Goal: Information Seeking & Learning: Check status

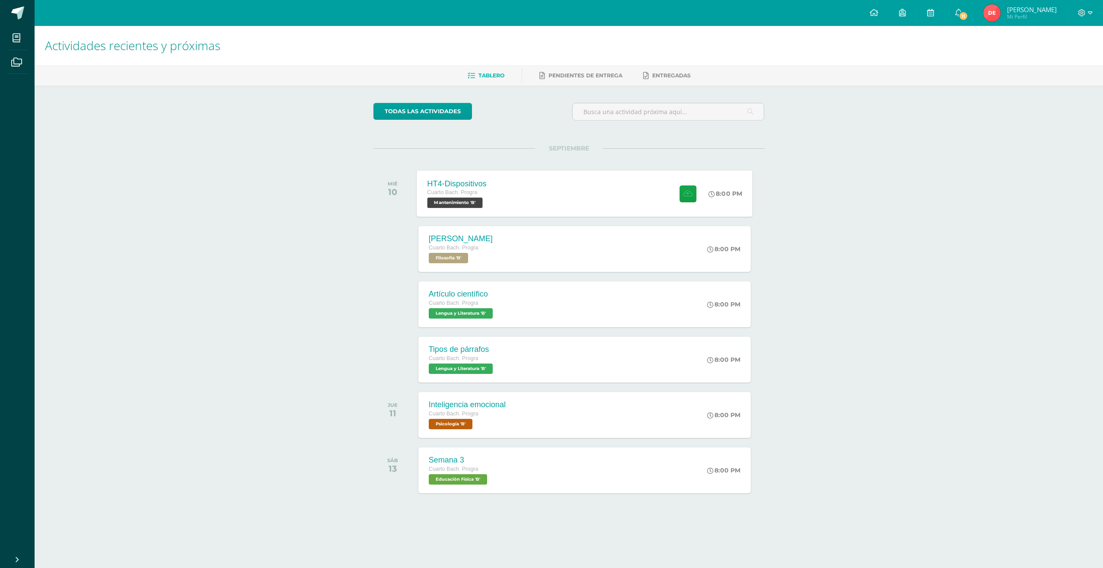
click at [488, 184] on div "HT4-Dispositivos Cuarto [PERSON_NAME]. Progra Mantenimiento 'B'" at bounding box center [457, 193] width 80 height 46
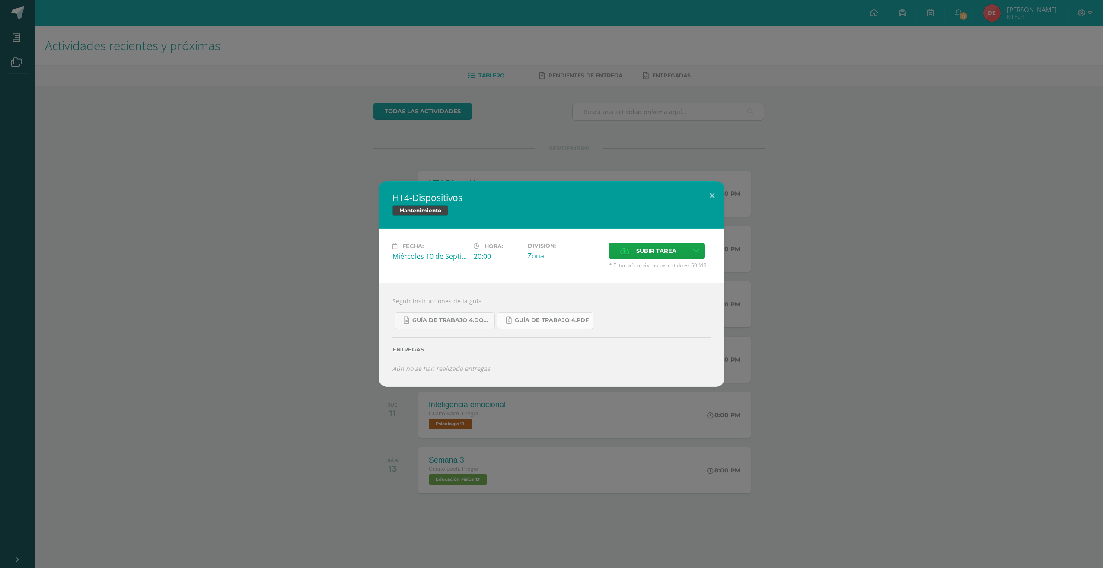
click at [521, 321] on span "Guía de trabajo 4.pdf" at bounding box center [552, 320] width 74 height 7
click at [716, 189] on button at bounding box center [712, 195] width 25 height 29
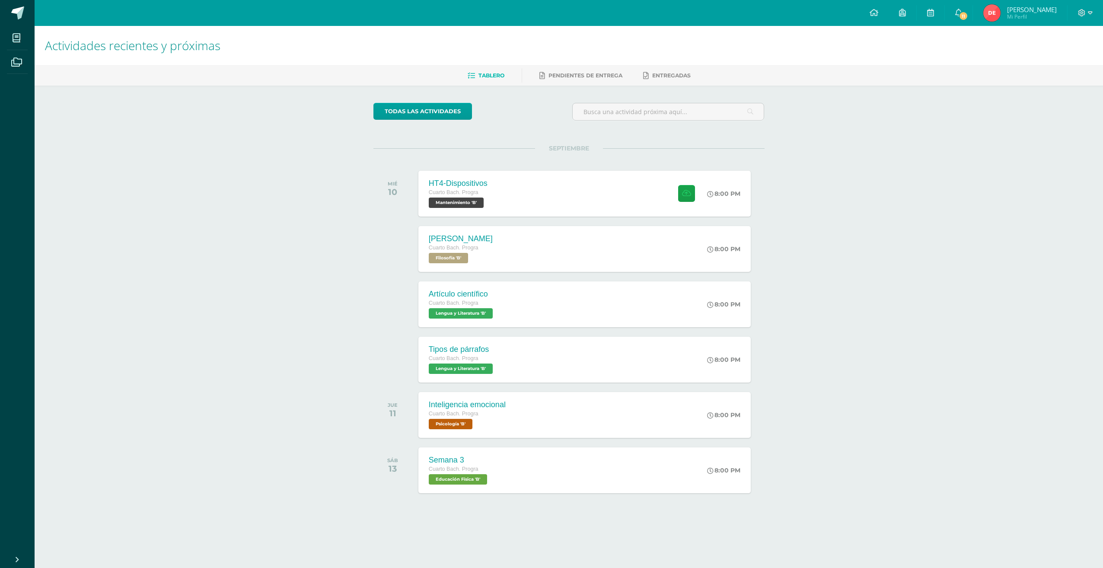
click at [1001, 13] on img at bounding box center [992, 12] width 17 height 17
click at [1001, 15] on img at bounding box center [992, 12] width 17 height 17
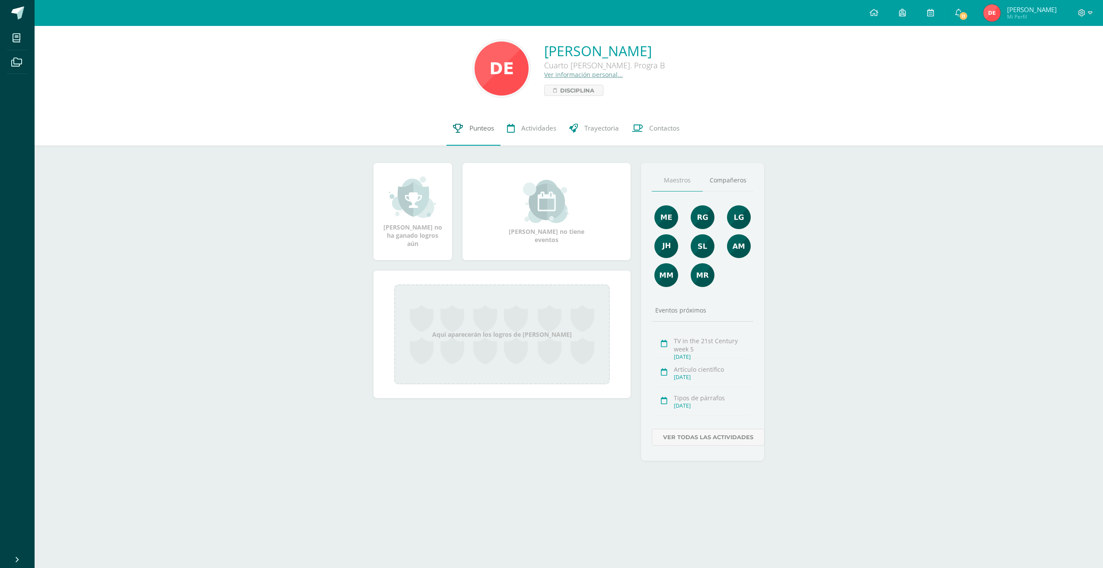
click at [489, 134] on link "Punteos" at bounding box center [474, 128] width 54 height 35
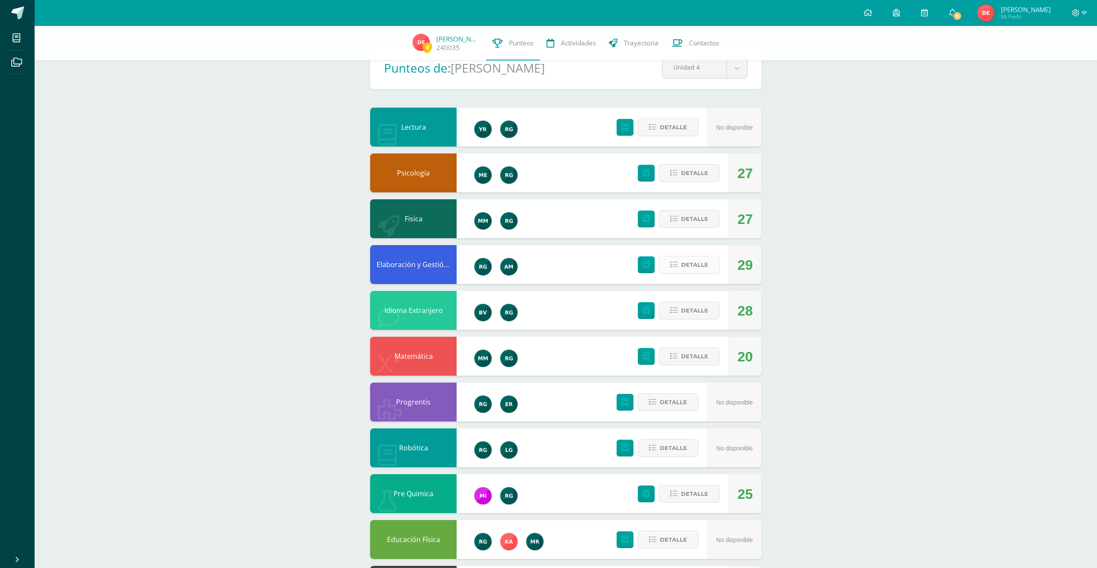
scroll to position [43, 0]
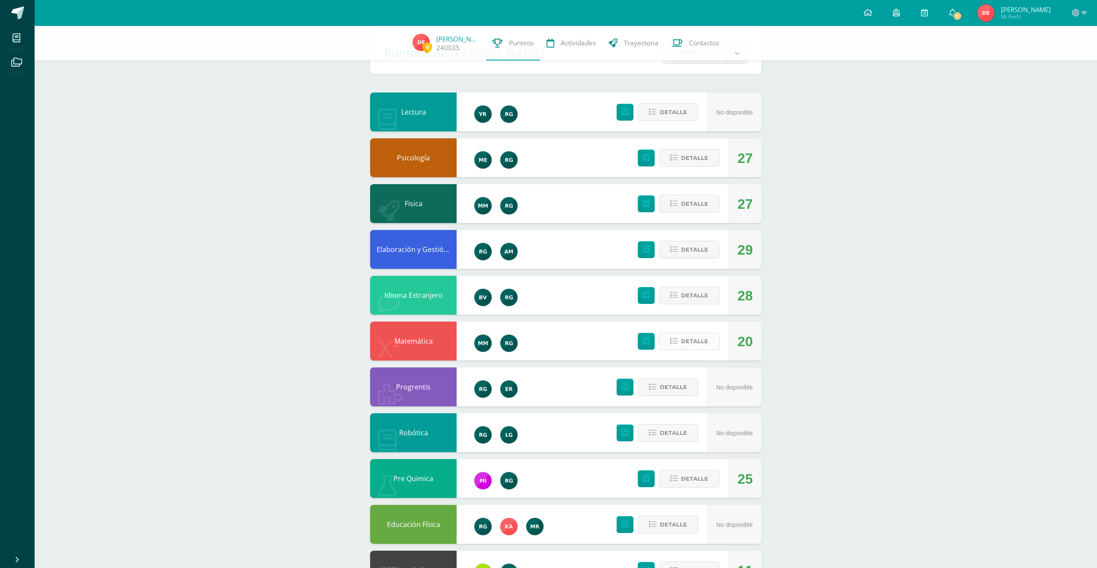
click at [676, 339] on icon at bounding box center [673, 341] width 7 height 7
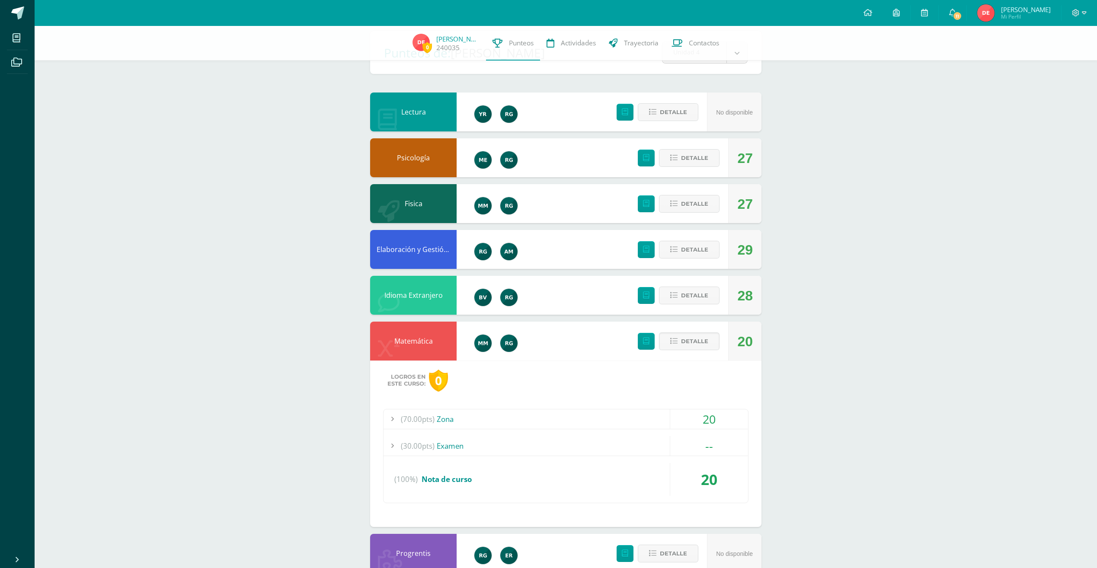
click at [431, 414] on span "(70.00pts)" at bounding box center [418, 418] width 34 height 19
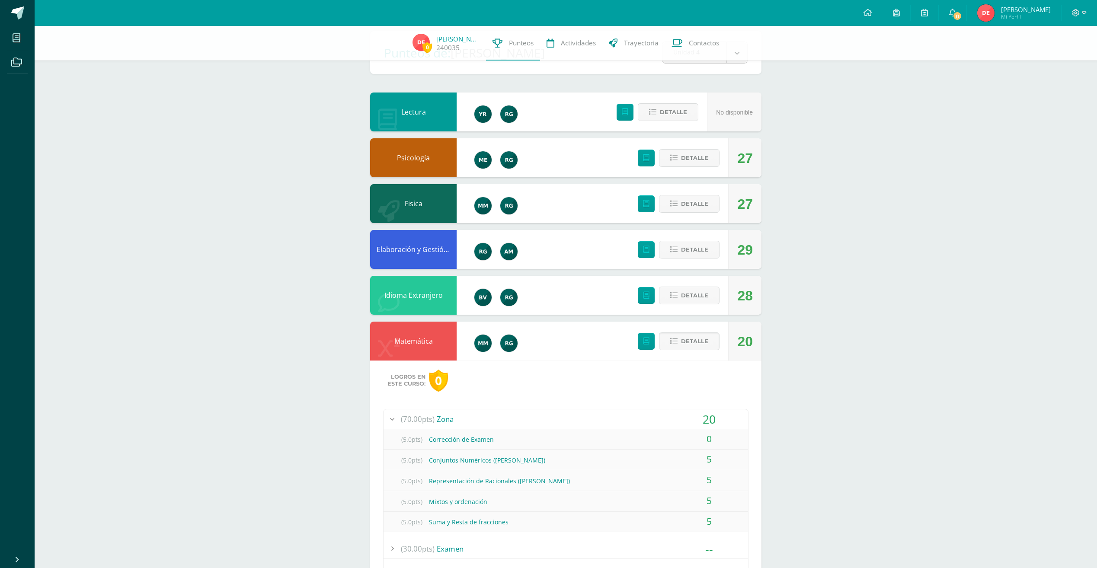
click at [429, 422] on span "(70.00pts)" at bounding box center [418, 418] width 34 height 19
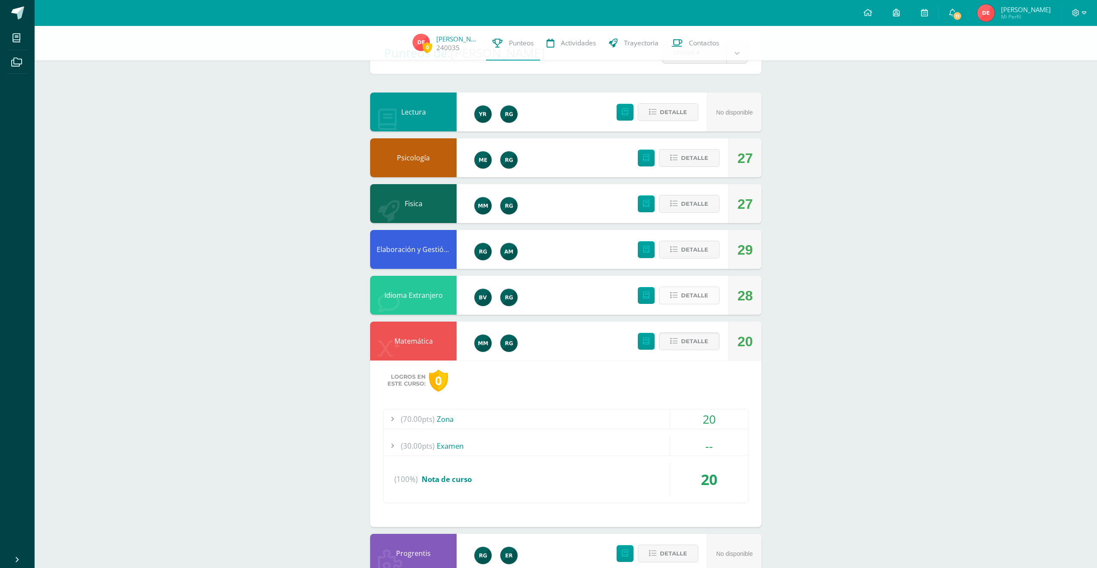
click at [701, 290] on span "Detalle" at bounding box center [694, 295] width 27 height 16
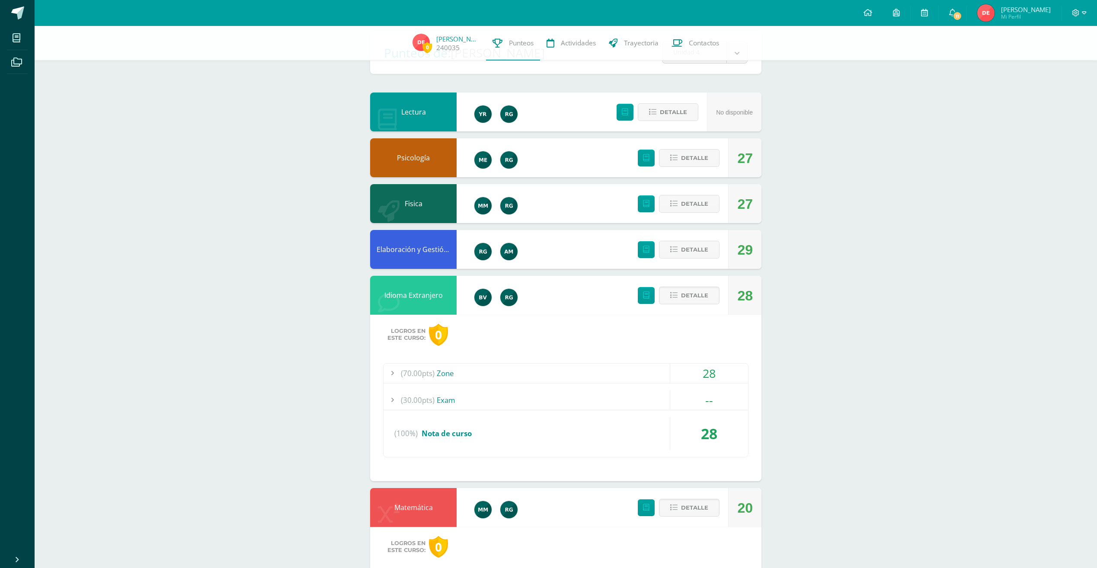
click at [431, 372] on span "(70.00pts)" at bounding box center [418, 373] width 34 height 19
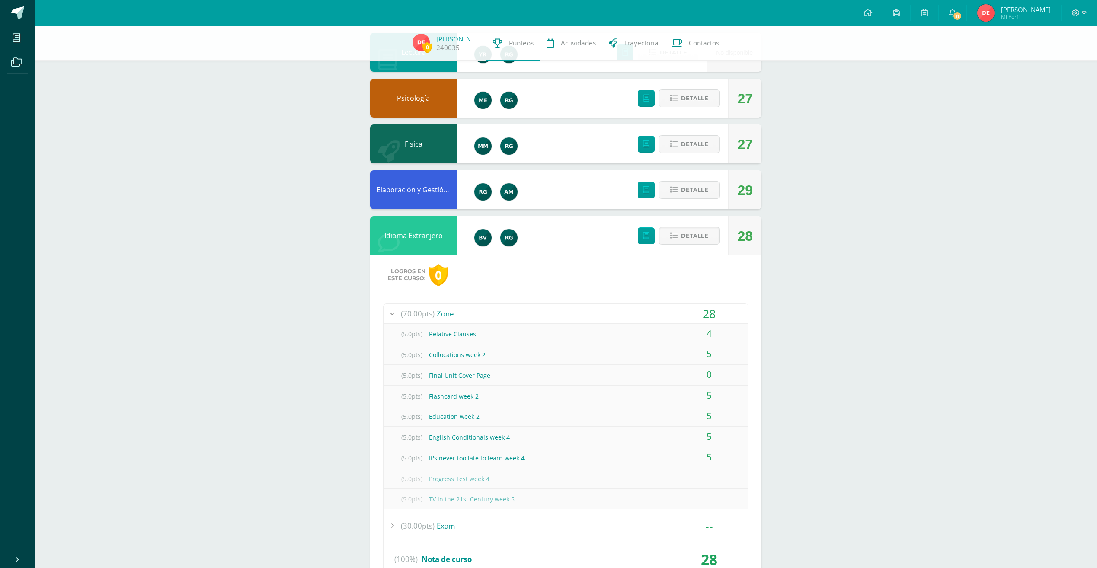
scroll to position [130, 0]
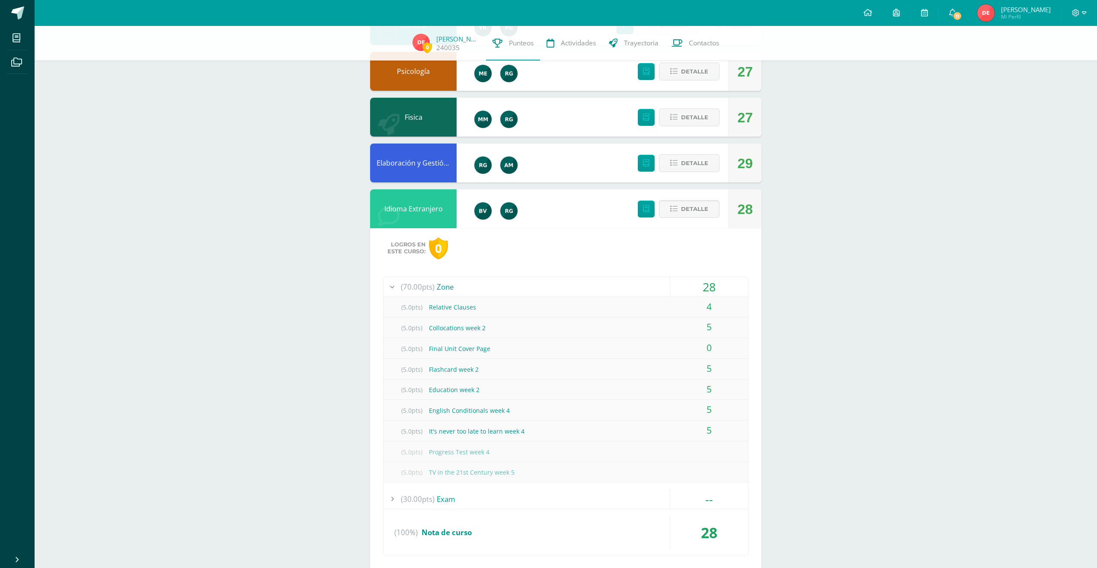
click at [440, 289] on div "(70.00pts) Zone" at bounding box center [565, 286] width 364 height 19
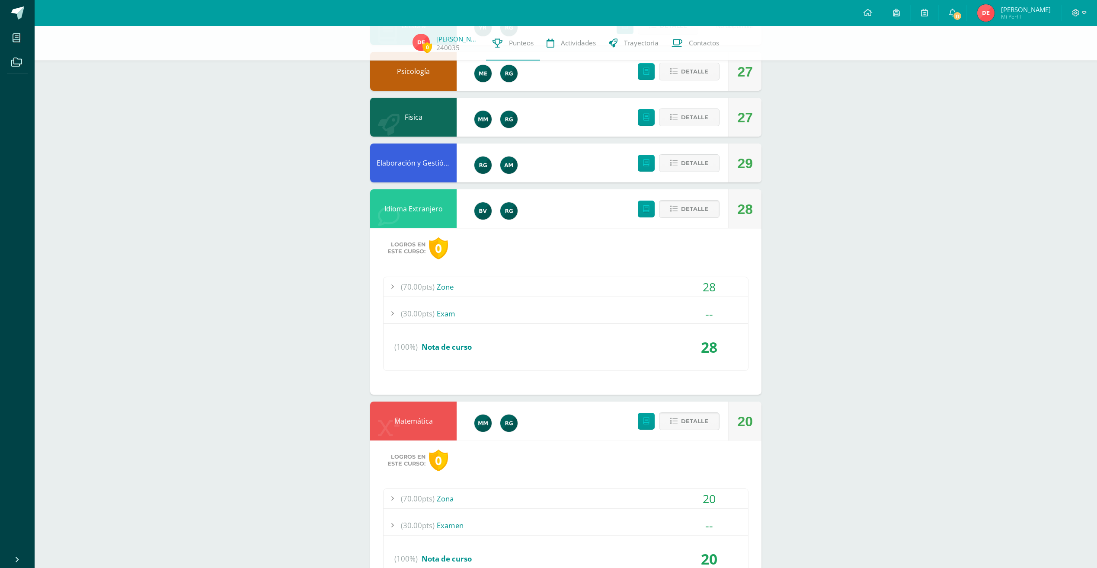
click at [439, 280] on div "(70.00pts) Zone" at bounding box center [565, 286] width 364 height 19
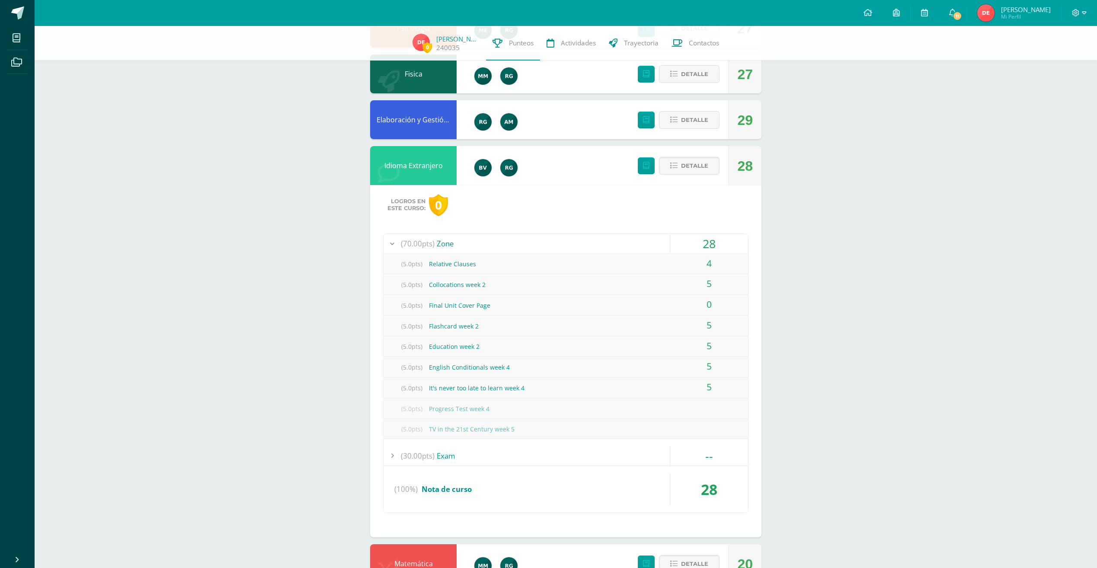
click at [416, 243] on span "(70.00pts)" at bounding box center [418, 243] width 34 height 19
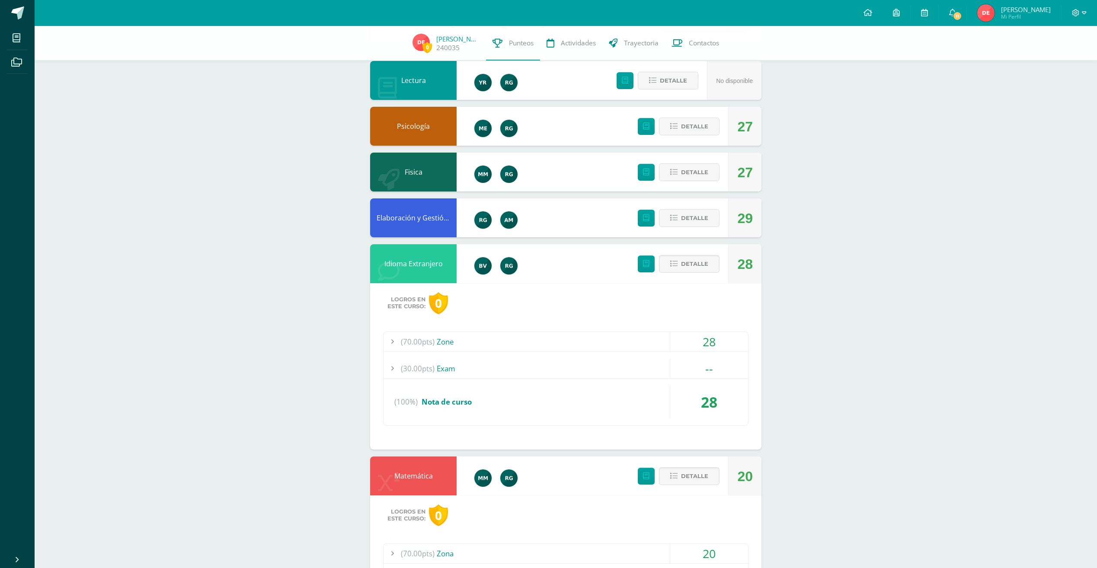
scroll to position [0, 0]
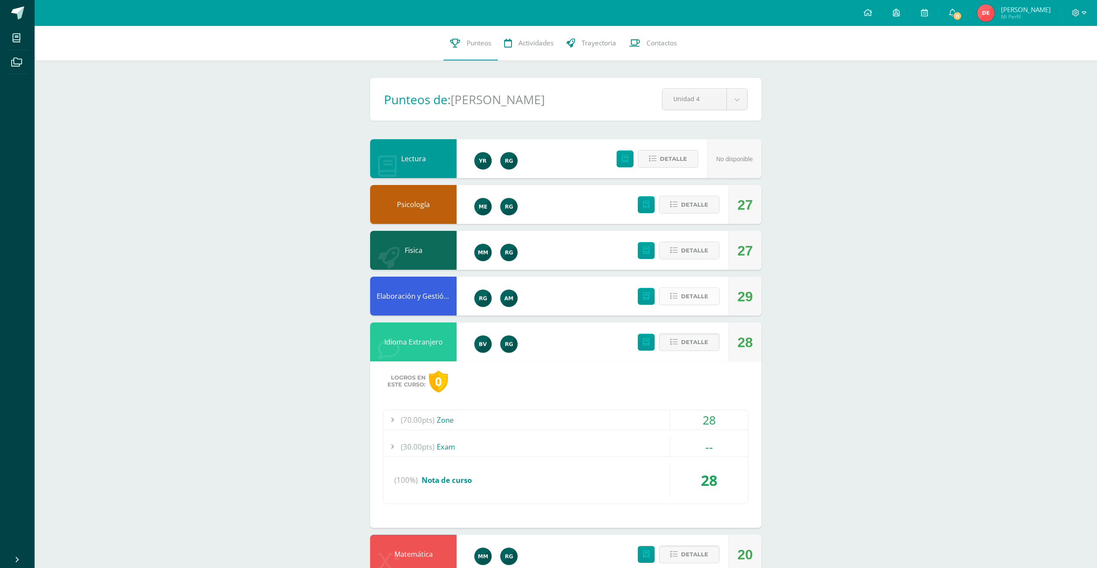
click at [684, 298] on span "Detalle" at bounding box center [694, 296] width 27 height 16
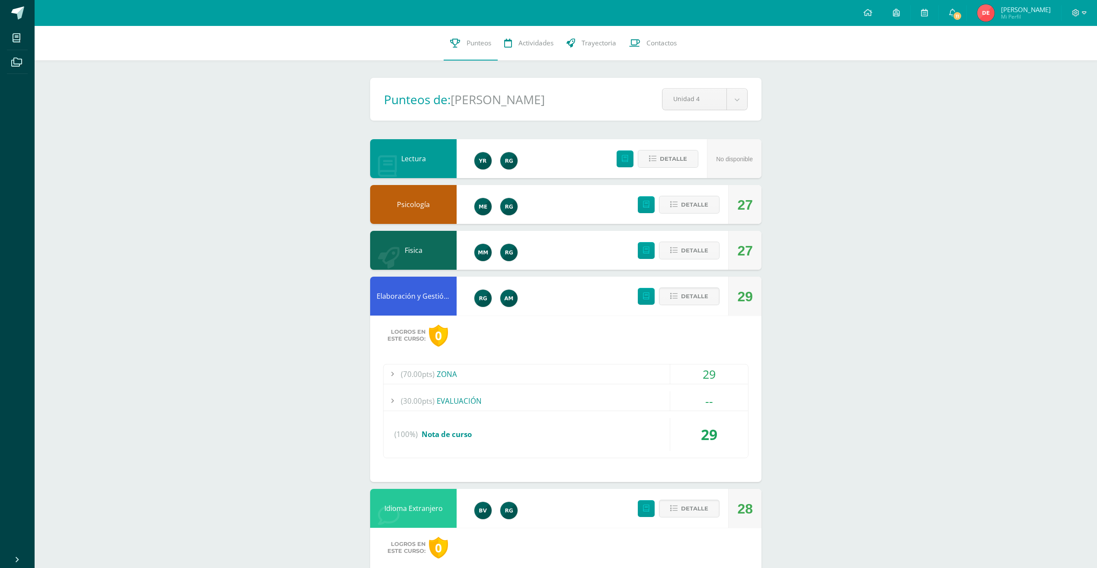
click at [422, 375] on span "(70.00pts)" at bounding box center [418, 373] width 34 height 19
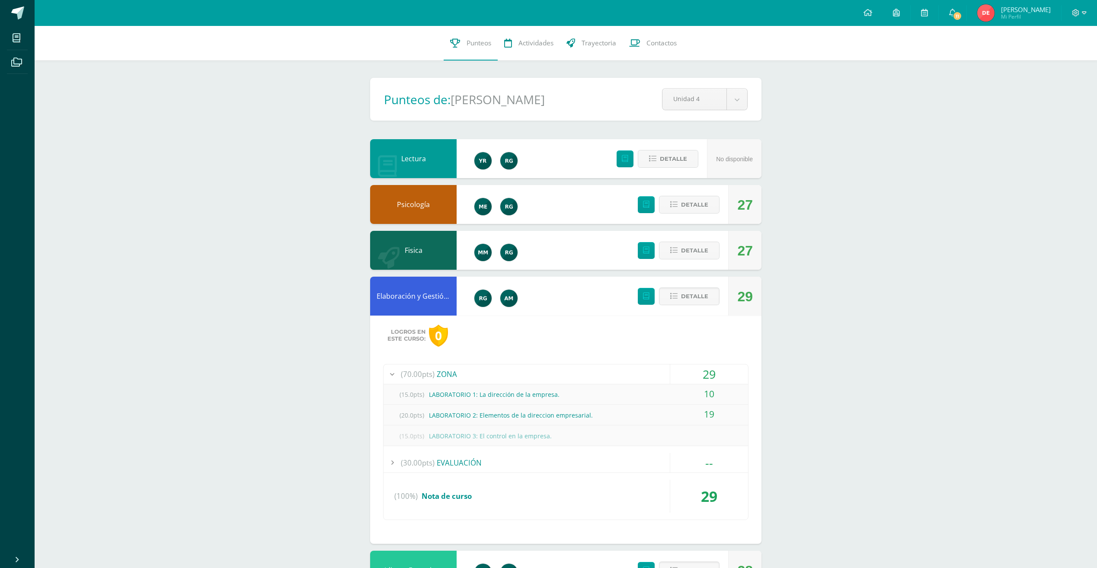
click at [425, 374] on span "(70.00pts)" at bounding box center [418, 373] width 34 height 19
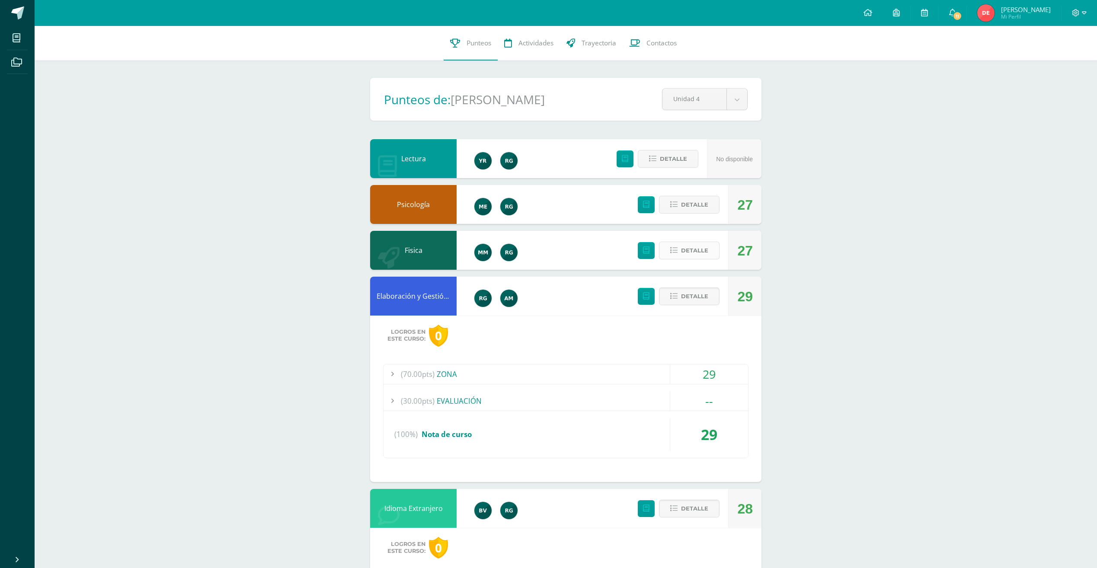
click at [690, 251] on span "Detalle" at bounding box center [694, 251] width 27 height 16
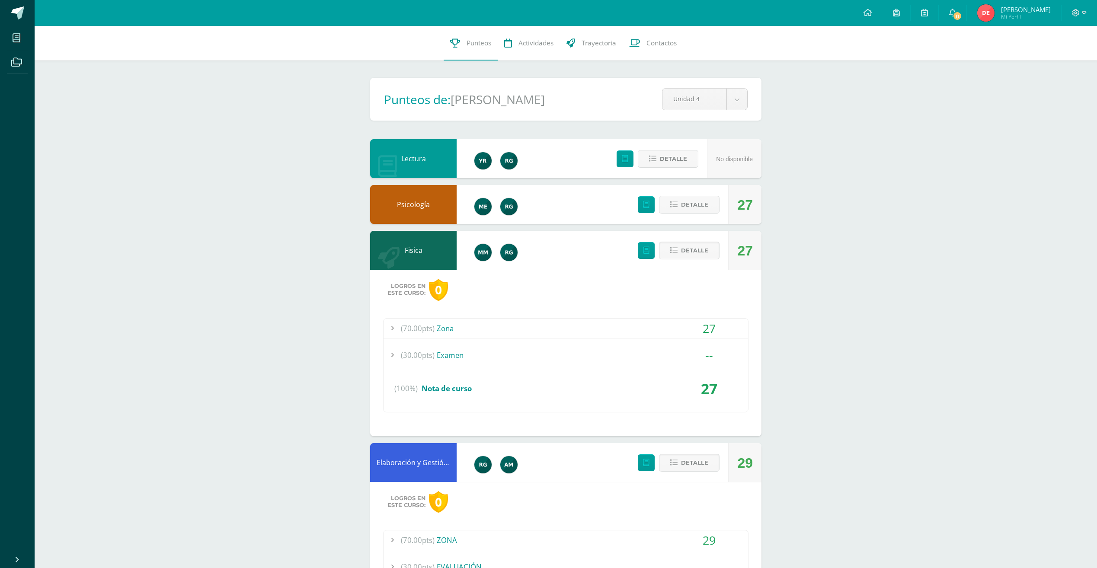
click at [409, 326] on span "(70.00pts)" at bounding box center [418, 328] width 34 height 19
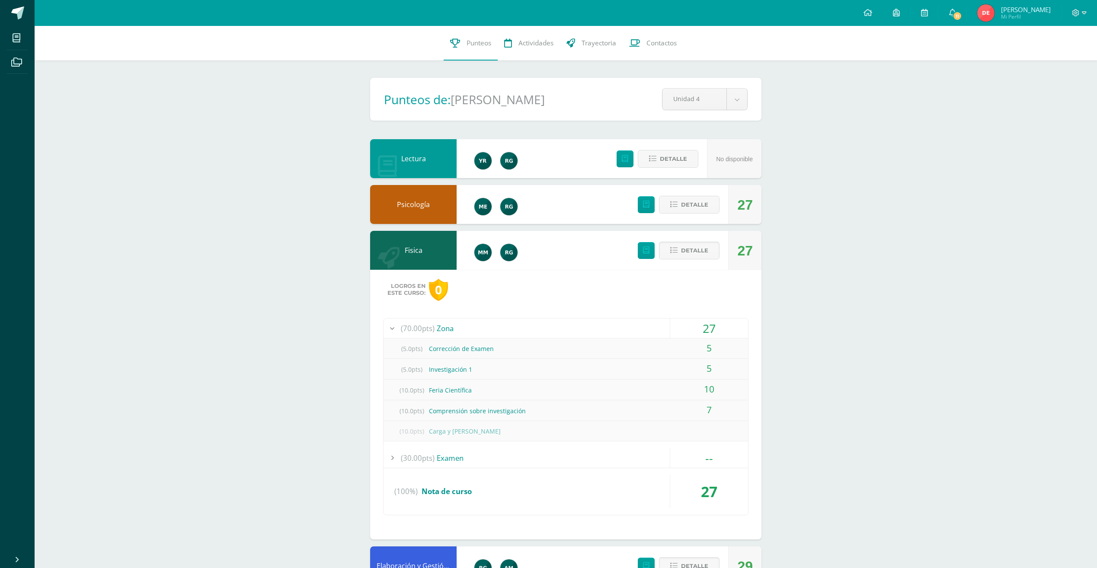
click at [460, 428] on div "(10.0pts) Carga y Ley de Ohm" at bounding box center [565, 431] width 364 height 19
click at [464, 431] on div "(10.0pts) Carga y Ley de Ohm" at bounding box center [565, 431] width 364 height 19
click at [448, 433] on div "(10.0pts) Carga y Ley de Ohm" at bounding box center [565, 431] width 364 height 19
click at [678, 209] on button "Detalle" at bounding box center [689, 205] width 61 height 18
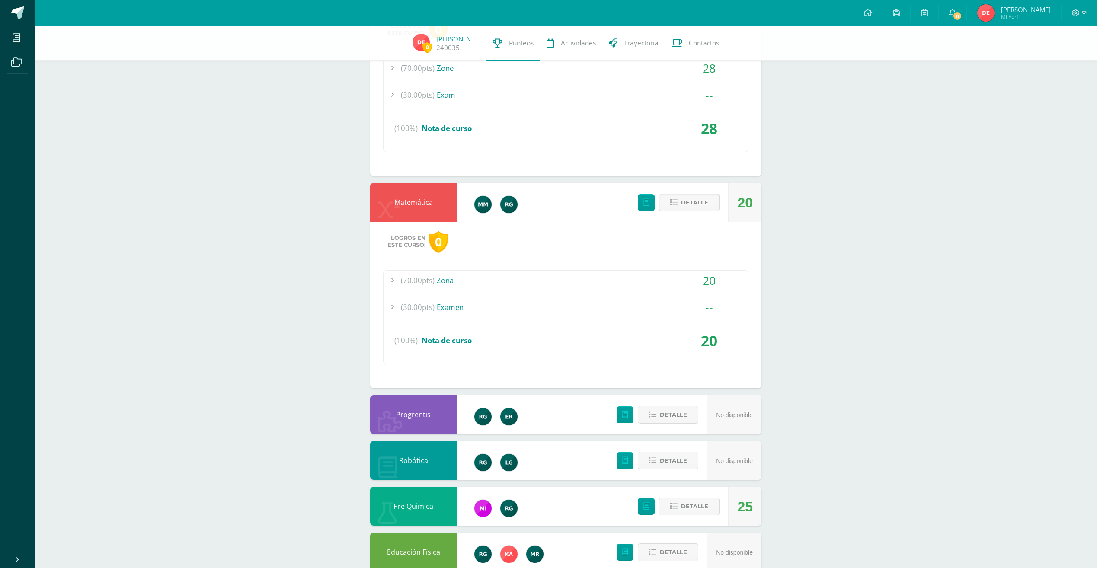
scroll to position [1081, 0]
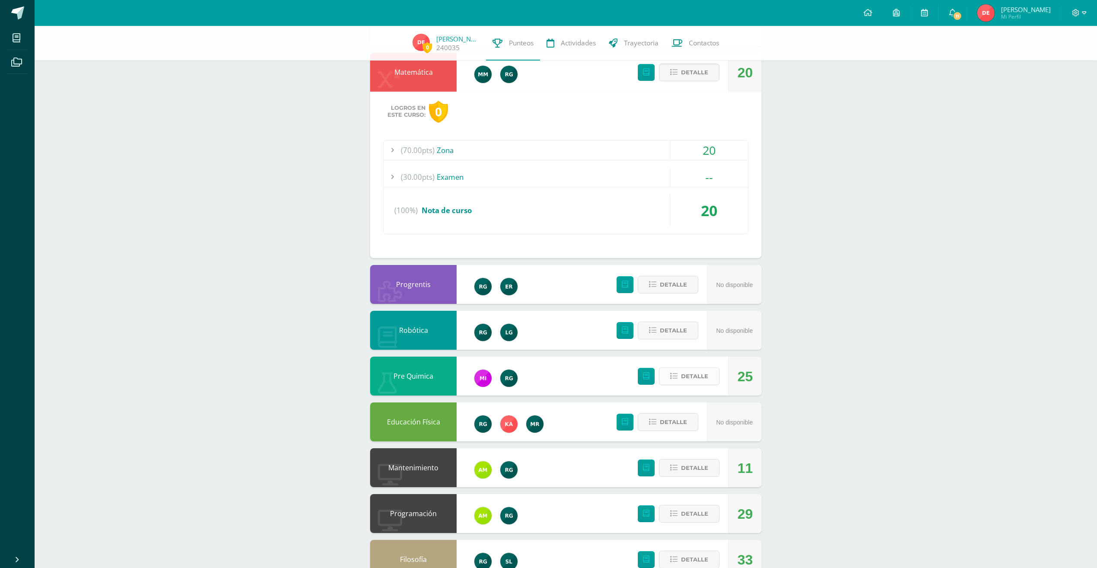
click at [699, 377] on span "Detalle" at bounding box center [694, 376] width 27 height 16
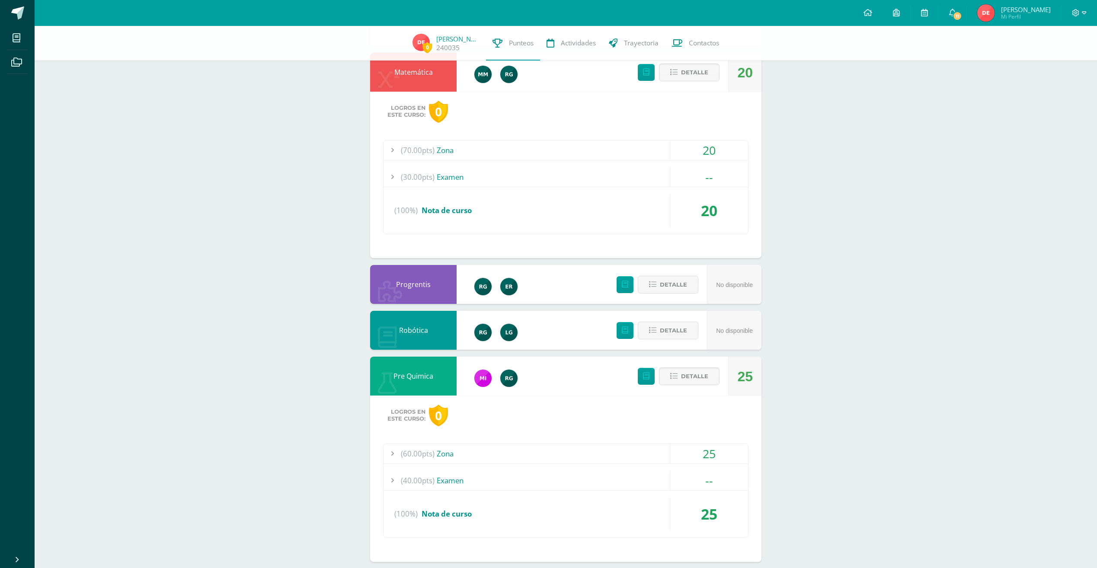
click at [460, 463] on div "(60.00pts) Zona" at bounding box center [565, 453] width 364 height 19
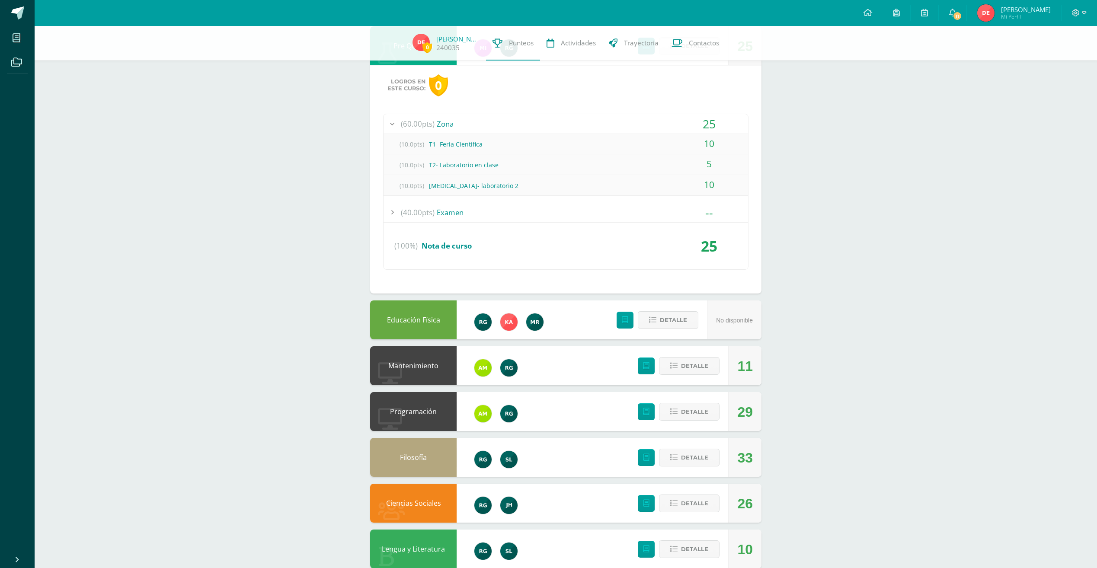
scroll to position [1323, 0]
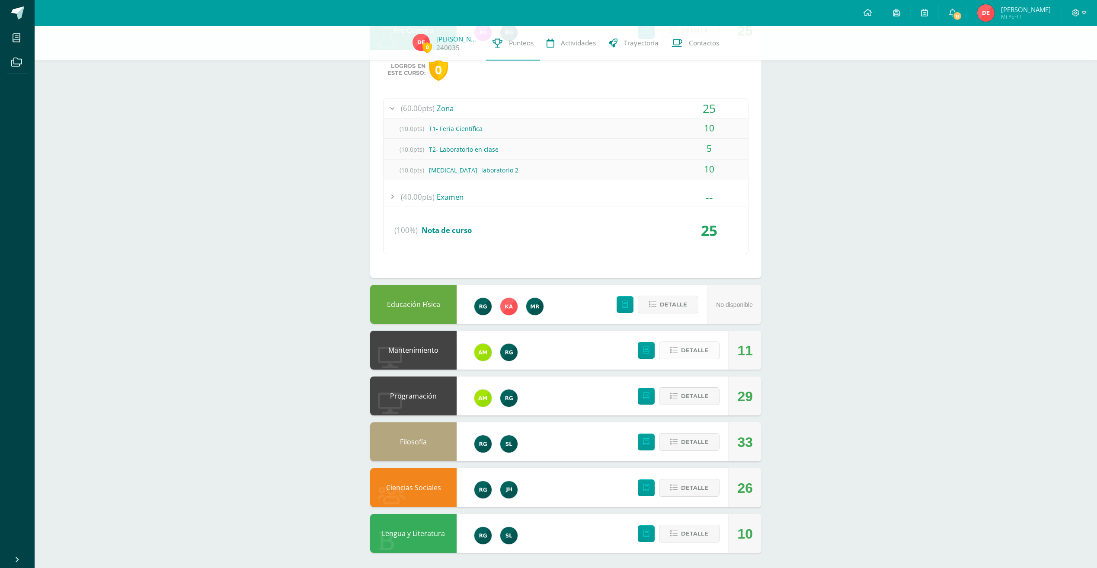
click at [686, 351] on span "Detalle" at bounding box center [694, 350] width 27 height 16
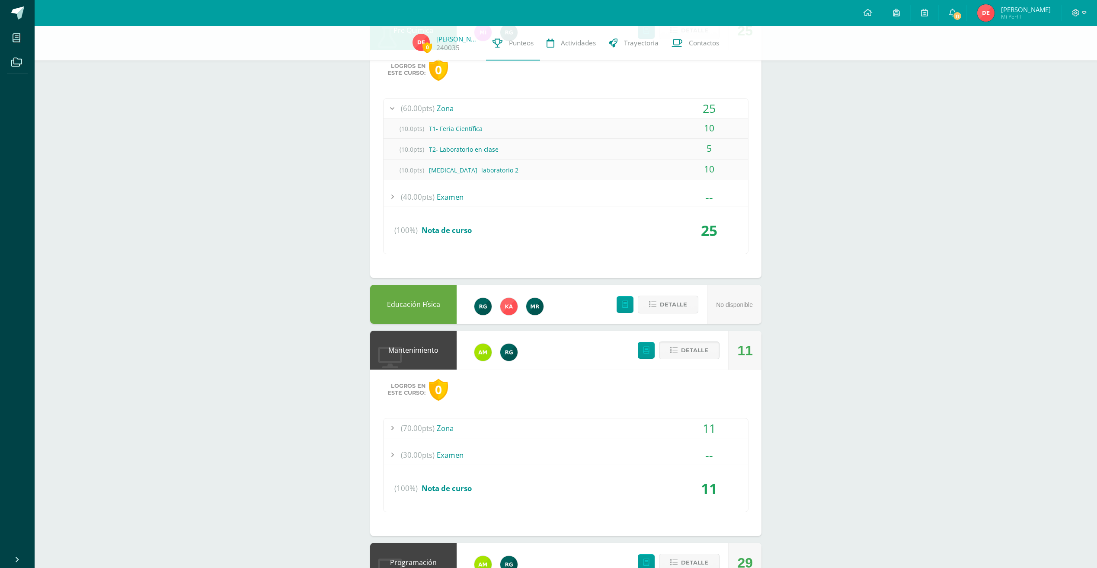
click at [444, 428] on div "(70.00pts) Zona" at bounding box center [565, 427] width 364 height 19
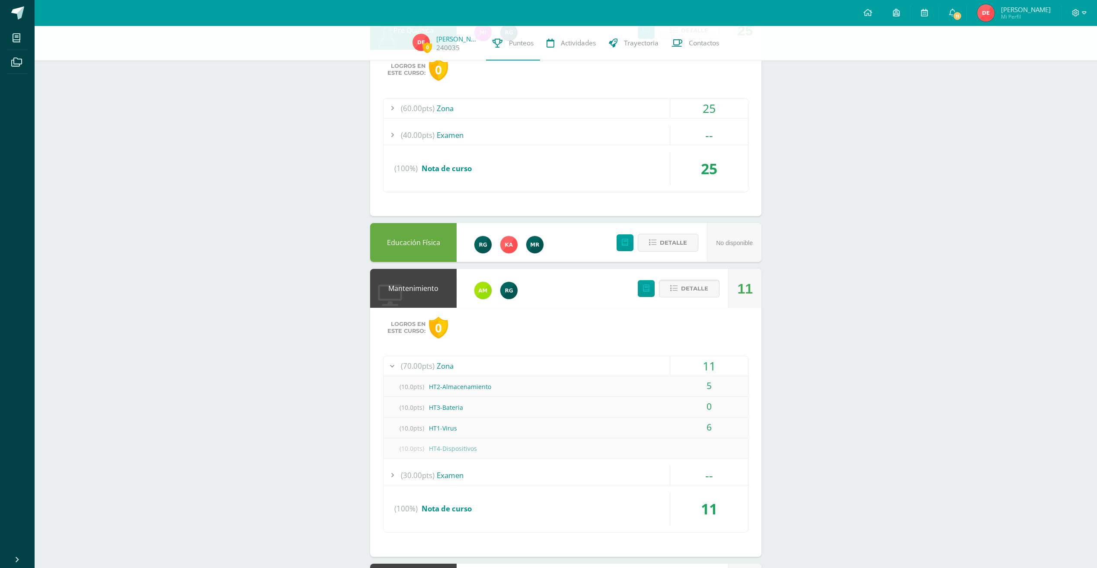
click at [459, 408] on div "(10.0pts) HT3-Bateria" at bounding box center [565, 407] width 364 height 19
click at [454, 408] on div "(10.0pts) HT3-Bateria" at bounding box center [565, 407] width 364 height 19
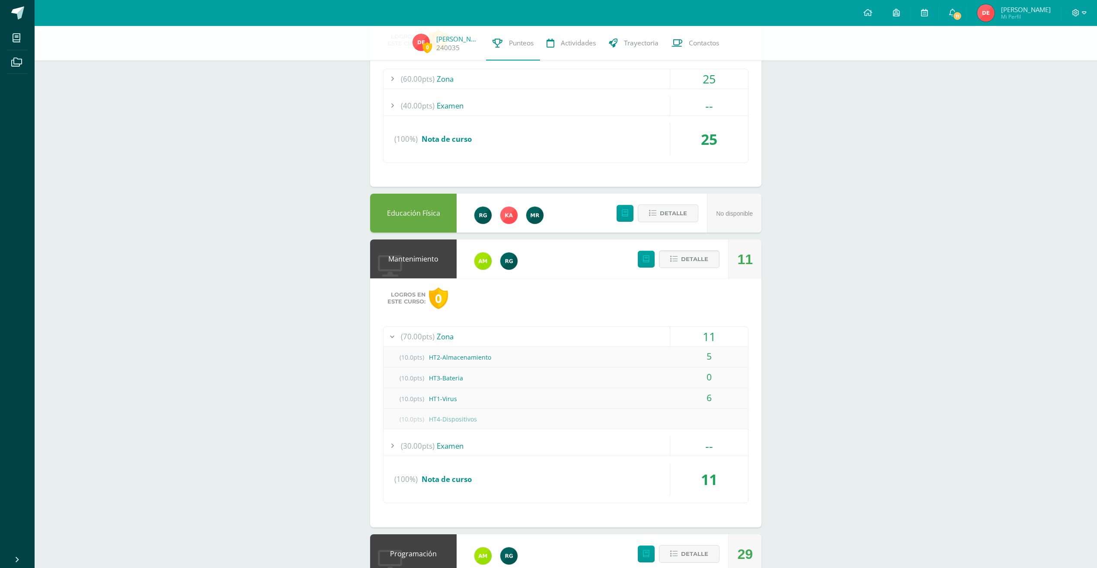
scroll to position [1367, 0]
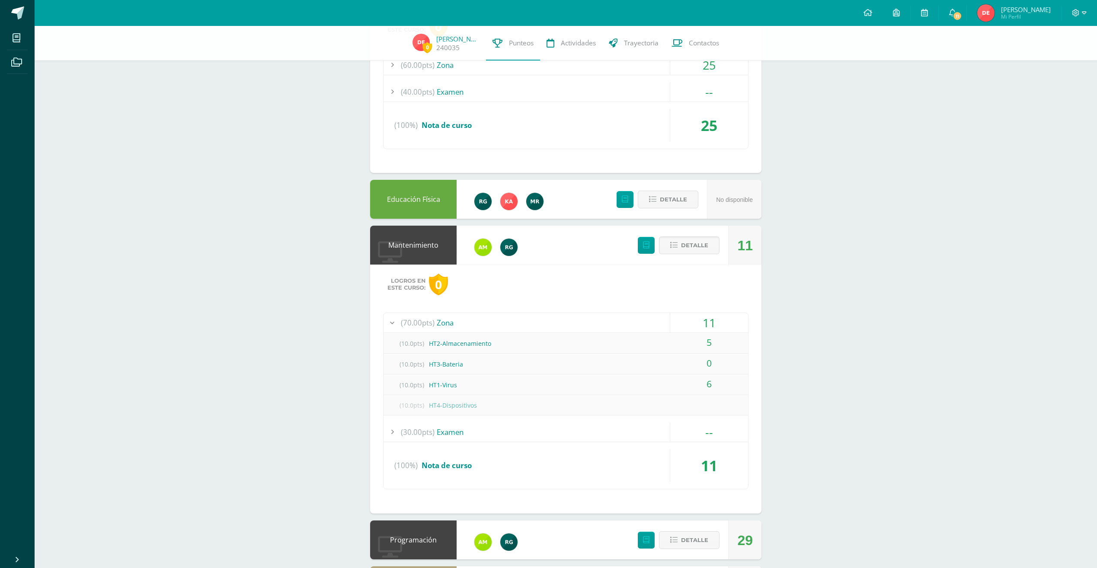
click at [424, 324] on span "(70.00pts)" at bounding box center [418, 322] width 34 height 19
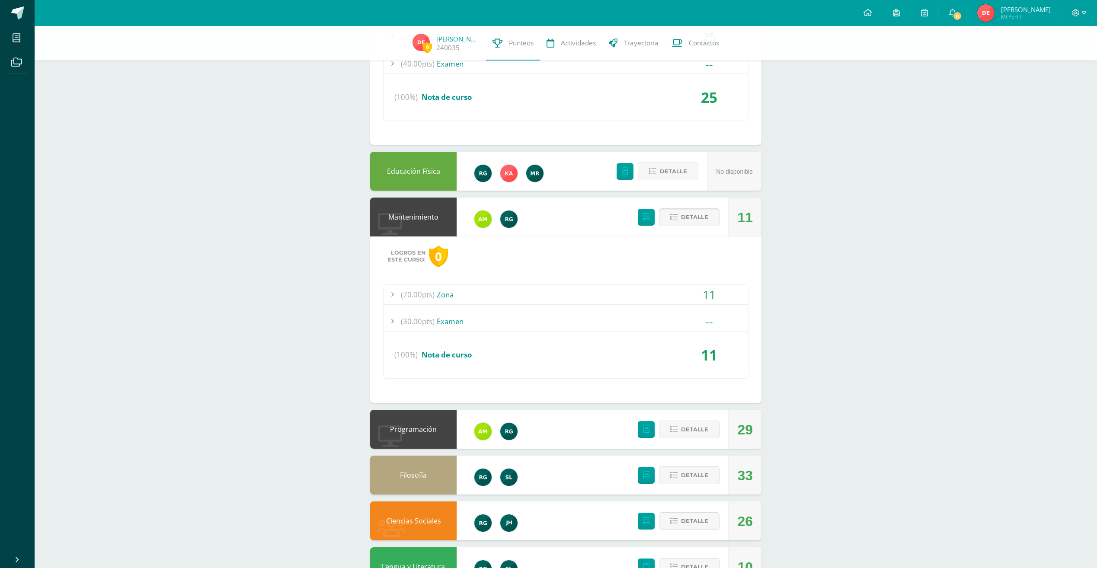
scroll to position [1410, 0]
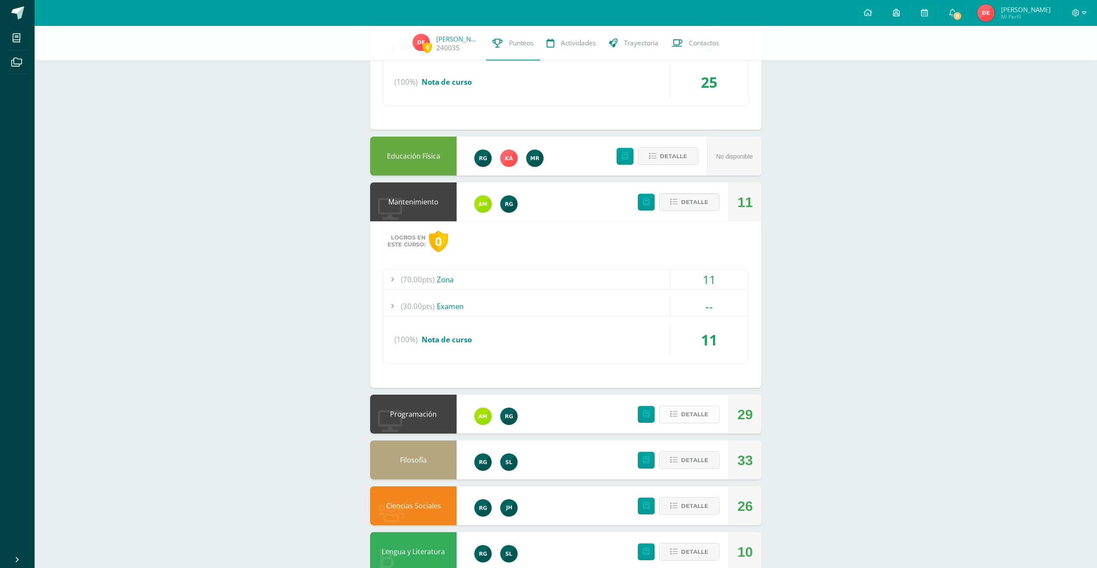
click at [678, 412] on button "Detalle" at bounding box center [689, 415] width 61 height 18
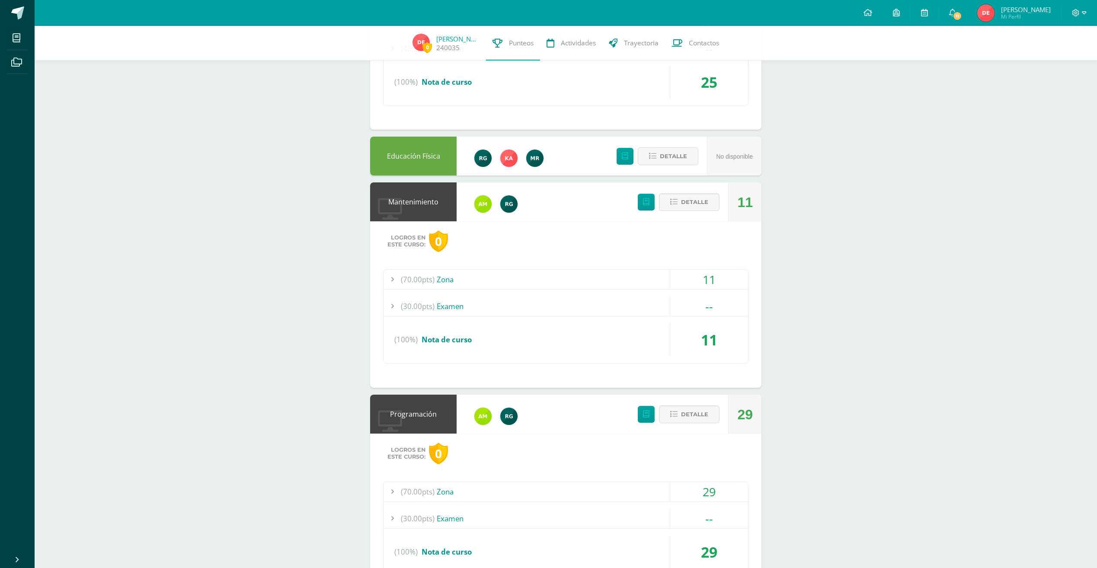
click at [431, 284] on span "(70.00pts)" at bounding box center [418, 279] width 34 height 19
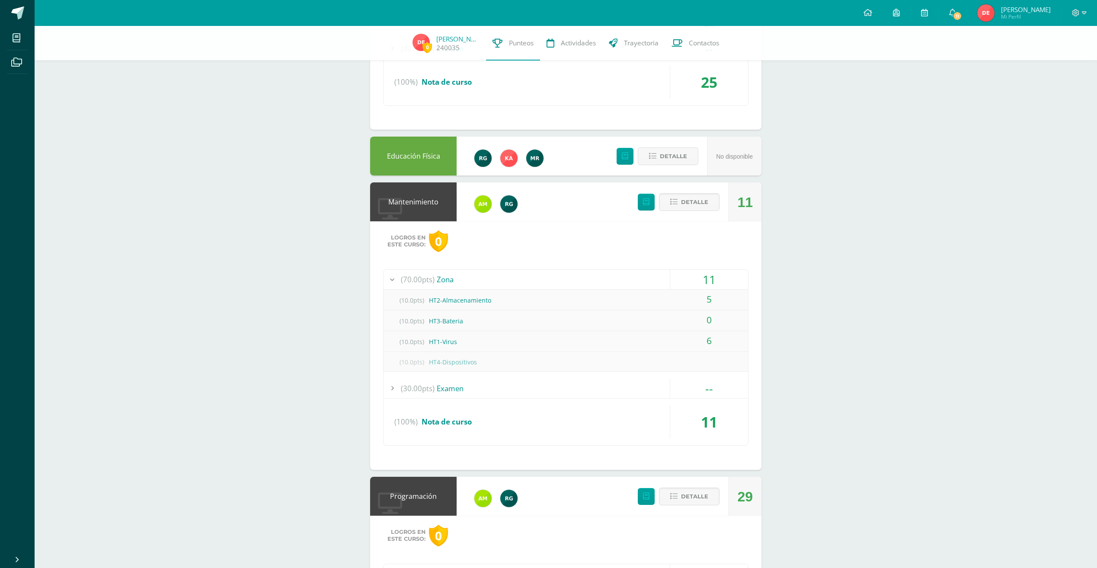
click at [431, 280] on span "(70.00pts)" at bounding box center [418, 279] width 34 height 19
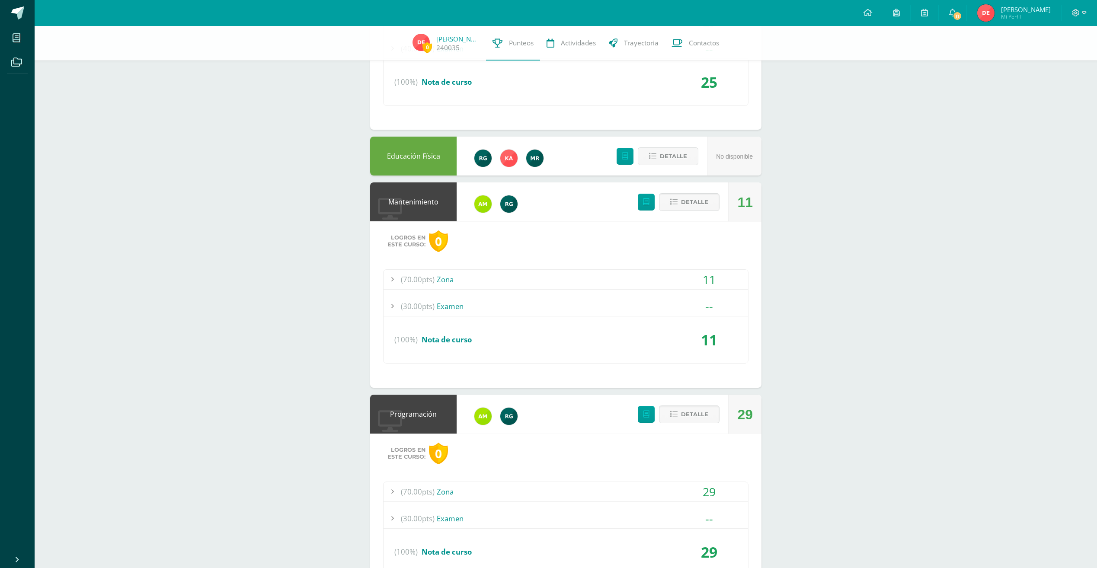
click at [428, 283] on span "(70.00pts)" at bounding box center [418, 279] width 34 height 19
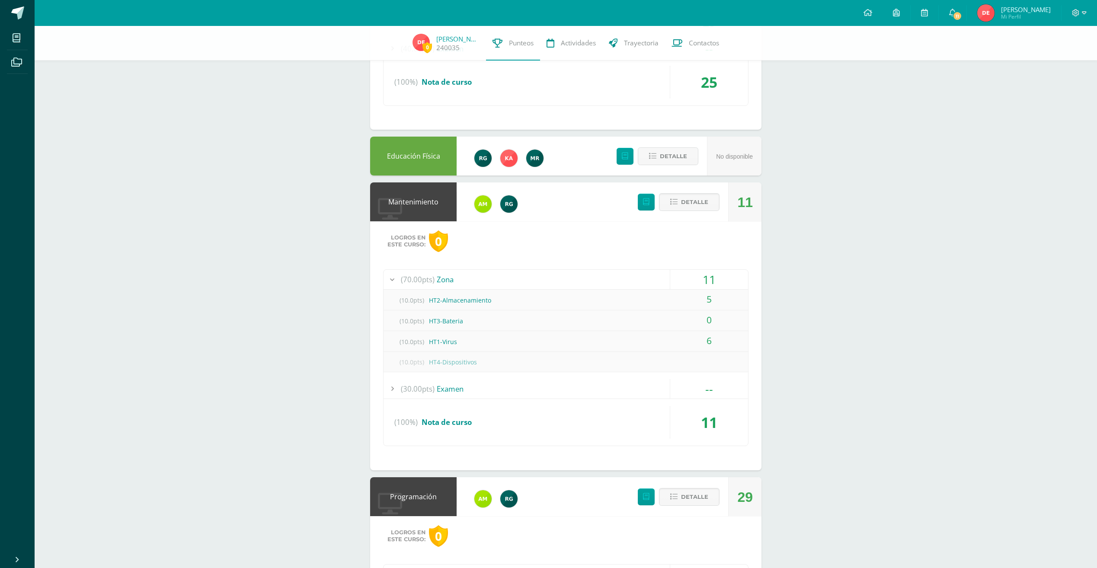
click at [426, 275] on span "(70.00pts)" at bounding box center [418, 279] width 34 height 19
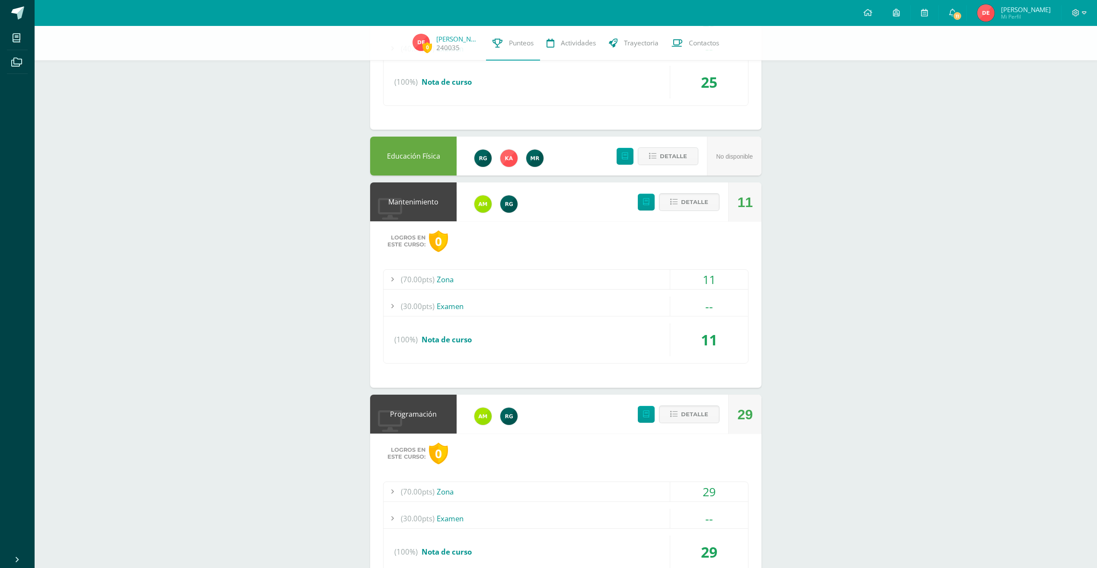
click at [423, 275] on span "(70.00pts)" at bounding box center [418, 279] width 34 height 19
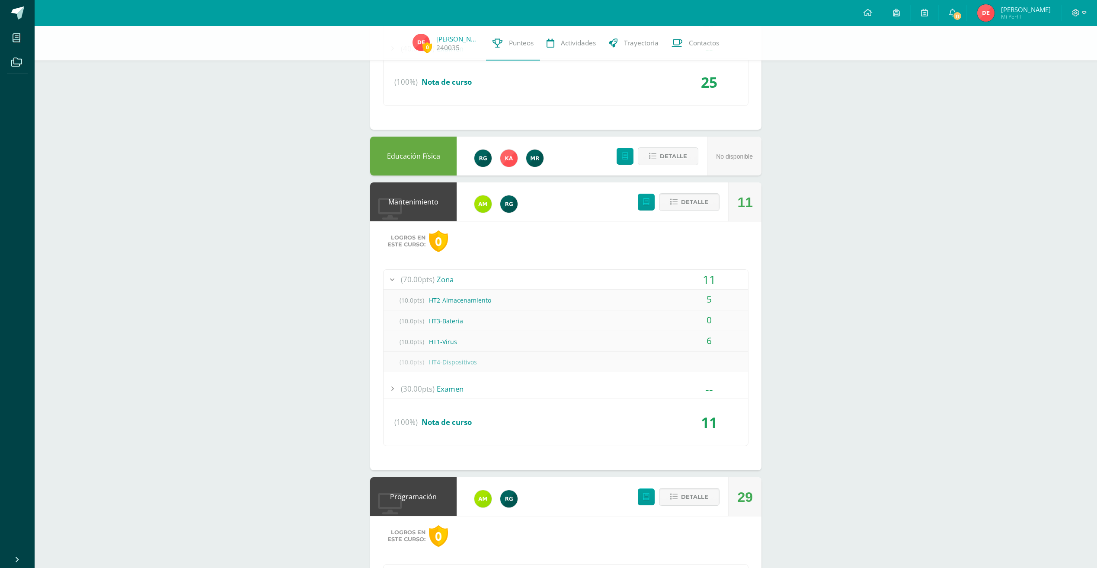
click at [453, 319] on div "(10.0pts) HT3-Bateria" at bounding box center [565, 320] width 364 height 19
click at [472, 323] on div "(10.0pts) HT3-Bateria" at bounding box center [565, 320] width 364 height 19
click at [427, 283] on span "(70.00pts)" at bounding box center [418, 279] width 34 height 19
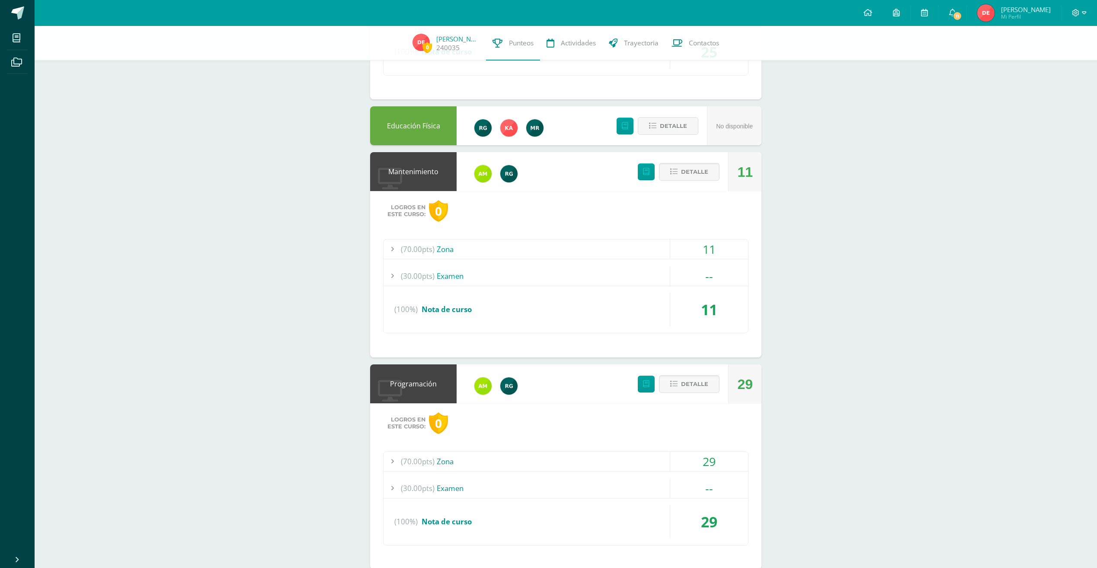
scroll to position [1496, 0]
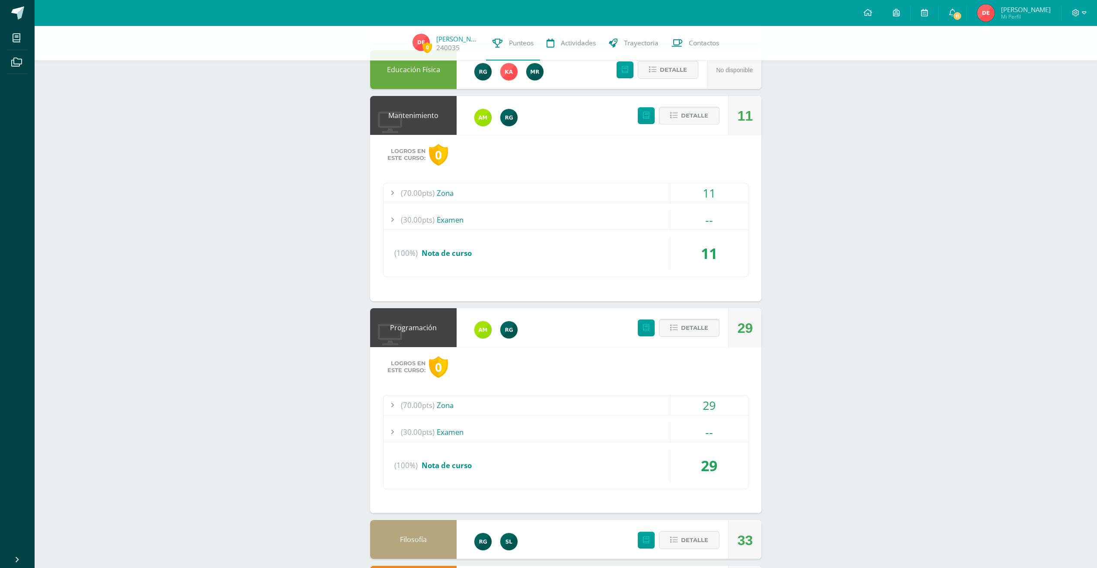
click at [677, 331] on icon at bounding box center [673, 327] width 7 height 7
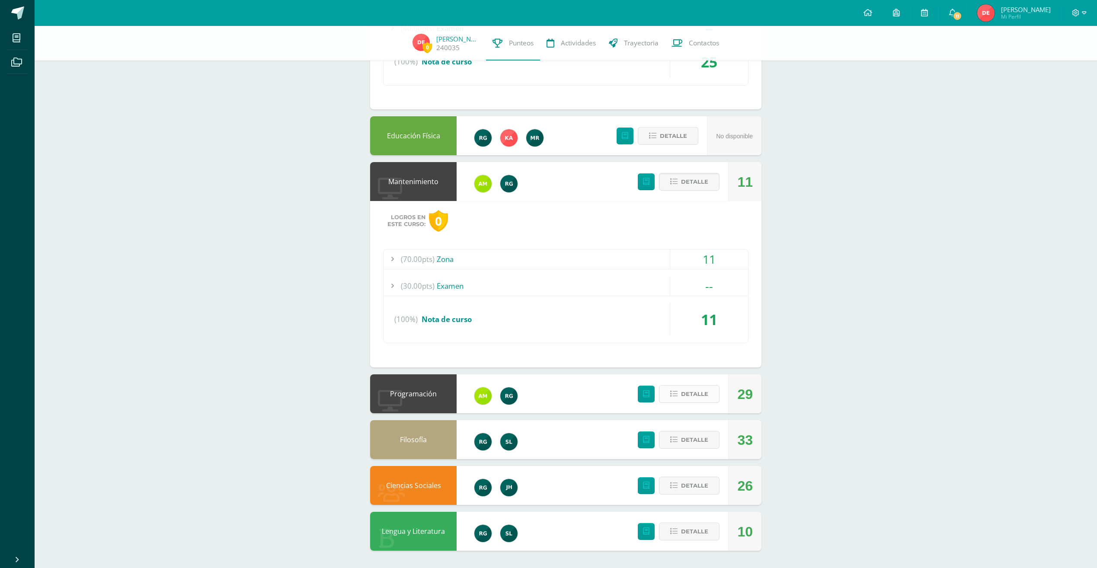
click at [698, 394] on span "Detalle" at bounding box center [694, 394] width 27 height 16
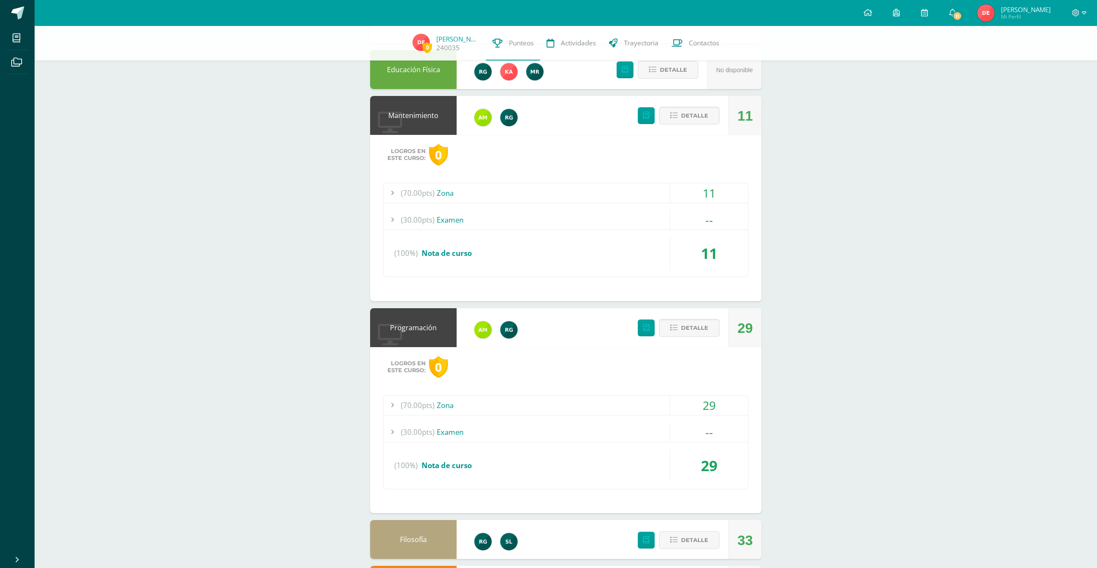
click at [427, 405] on span "(70.00pts)" at bounding box center [418, 405] width 34 height 19
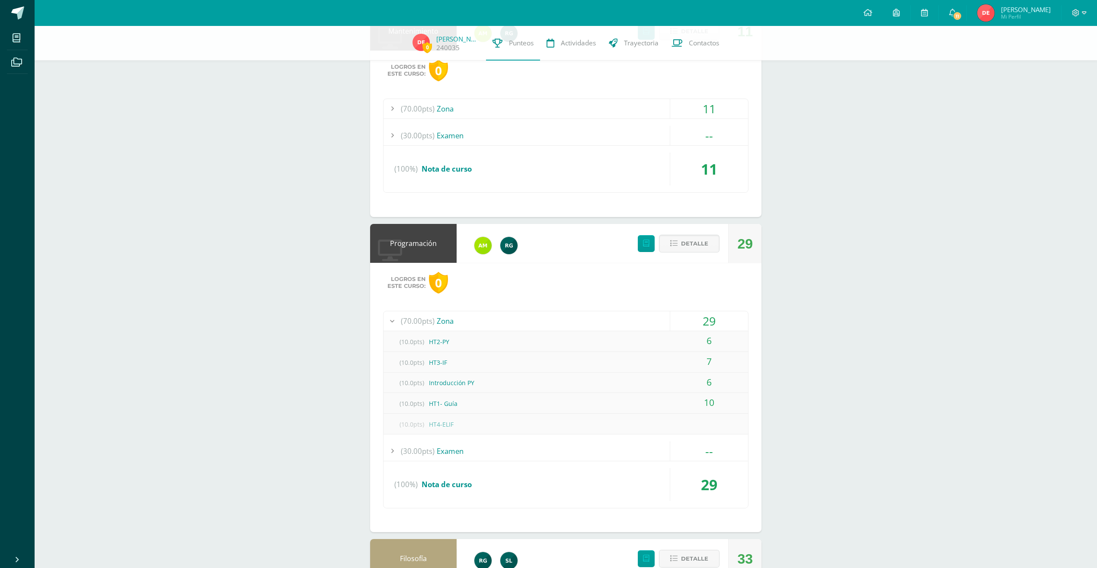
scroll to position [1583, 0]
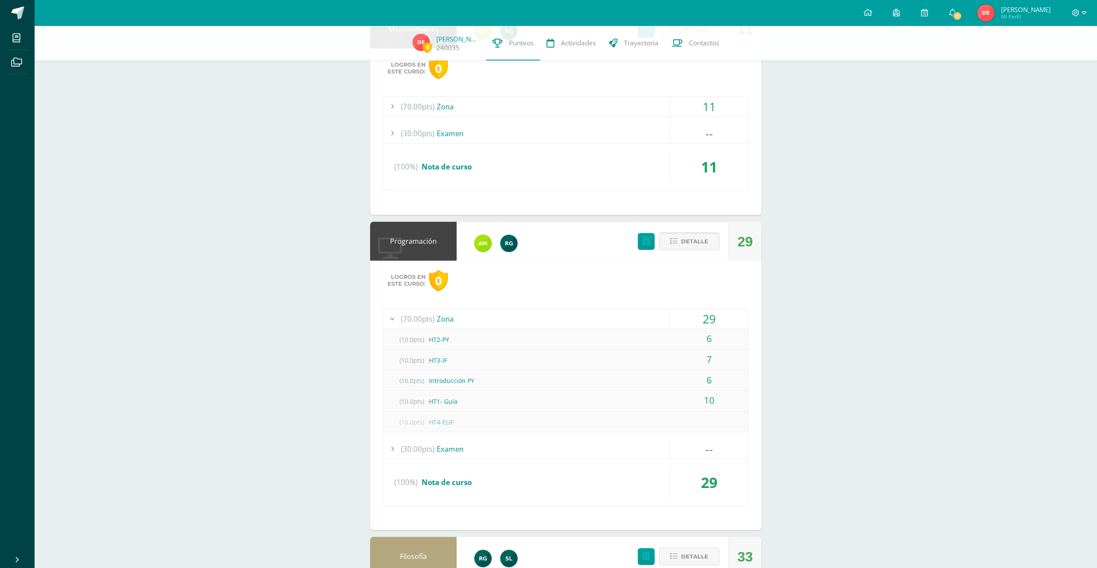
click at [690, 240] on span "Detalle" at bounding box center [694, 241] width 27 height 16
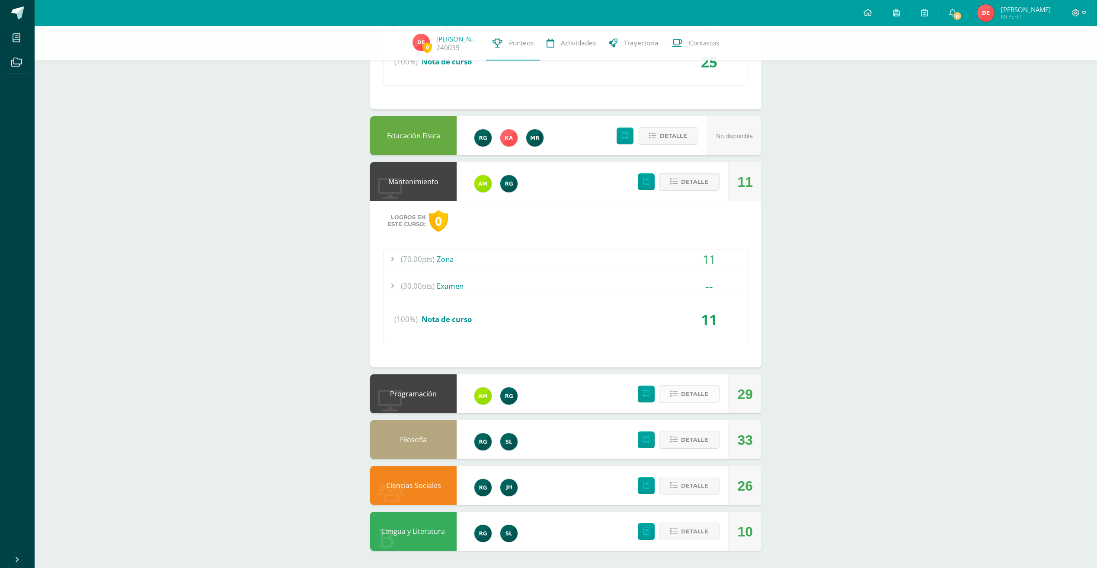
scroll to position [1430, 0]
click at [690, 240] on div "Logros en este curso: 0 (70.00pts) Zona 11 (10.0pts) HT2-Almacenamiento 5" at bounding box center [565, 284] width 391 height 166
click at [688, 393] on span "Detalle" at bounding box center [694, 394] width 27 height 16
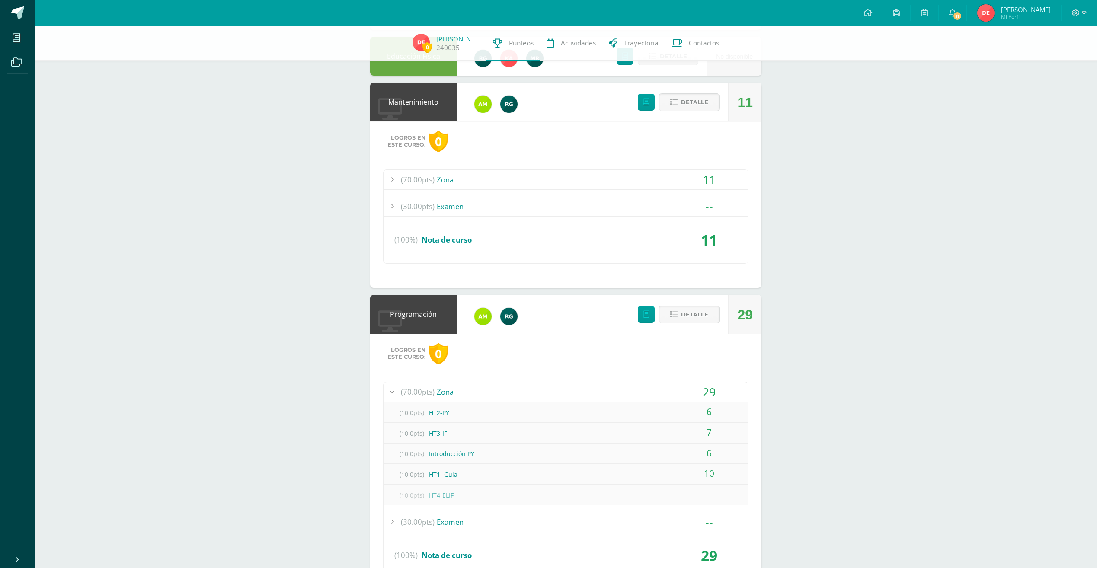
scroll to position [1560, 0]
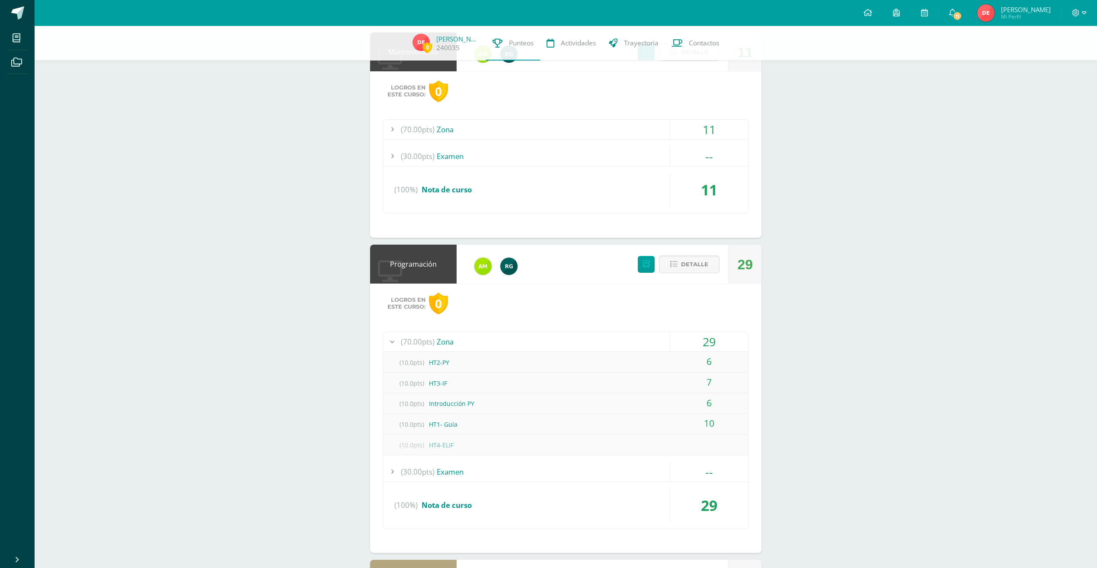
click at [709, 341] on div "29" at bounding box center [709, 341] width 78 height 19
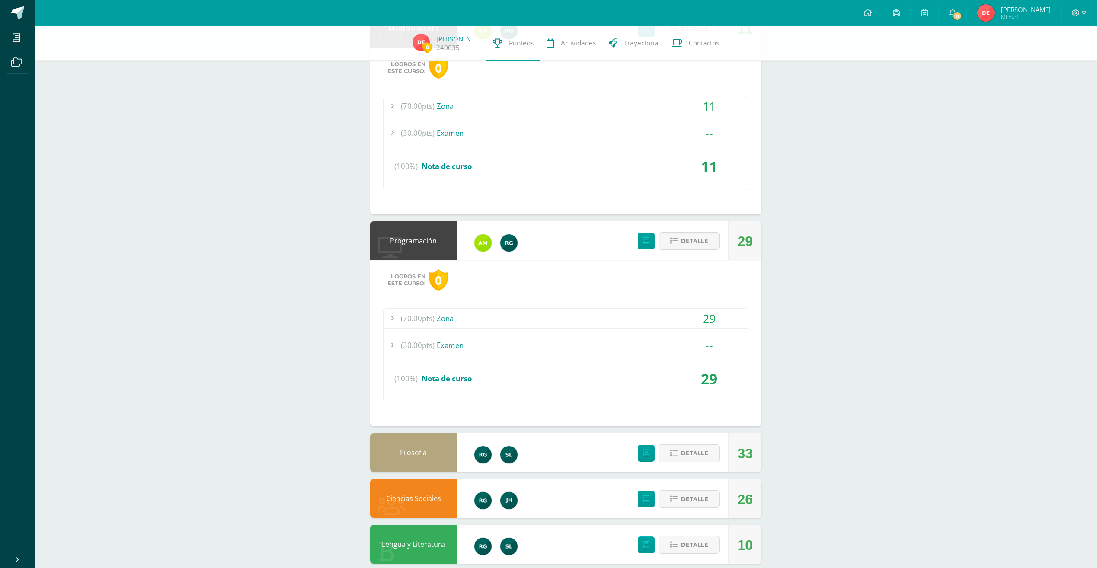
scroll to position [1596, 0]
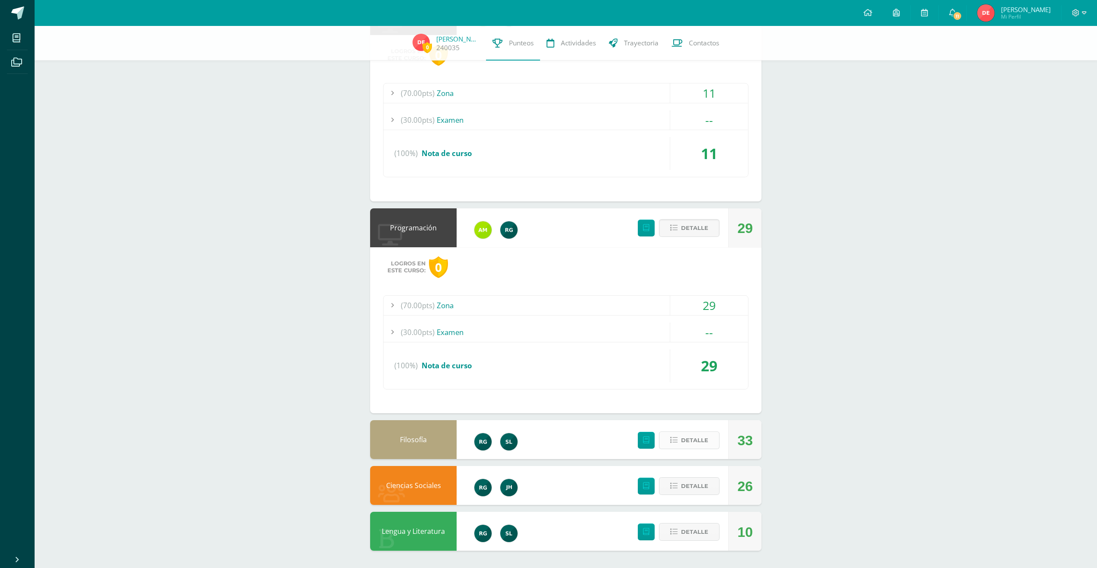
click at [688, 447] on span "Detalle" at bounding box center [694, 440] width 27 height 16
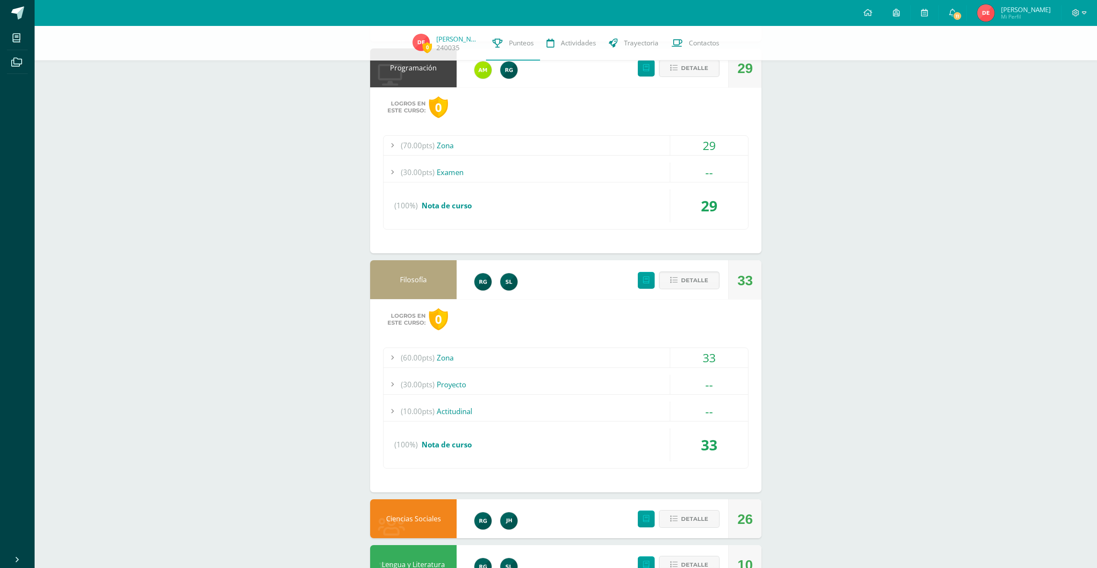
scroll to position [1789, 0]
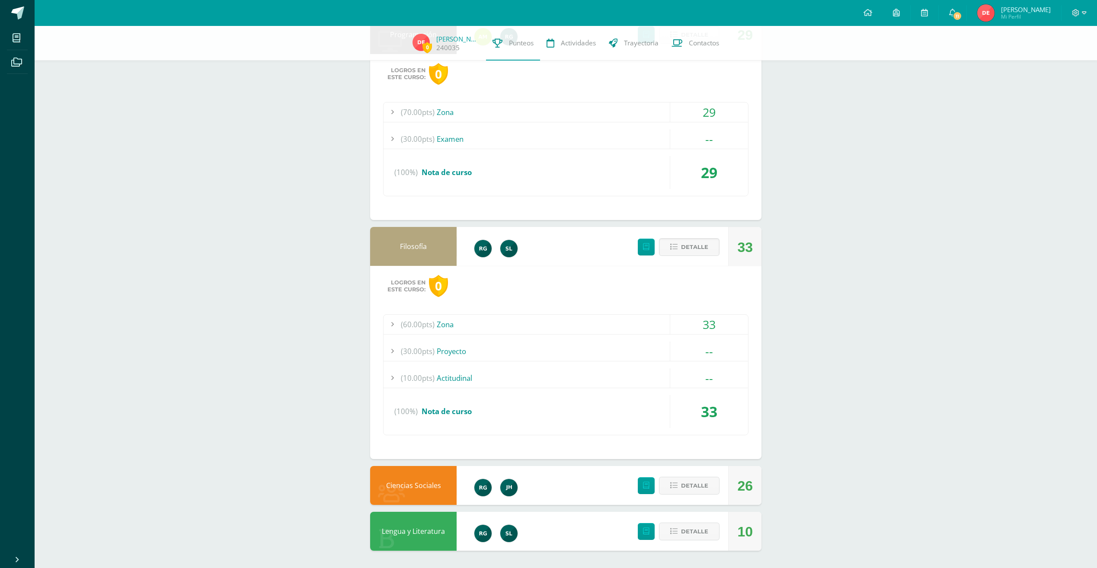
click at [461, 325] on div "(60.00pts) Zona" at bounding box center [565, 324] width 364 height 19
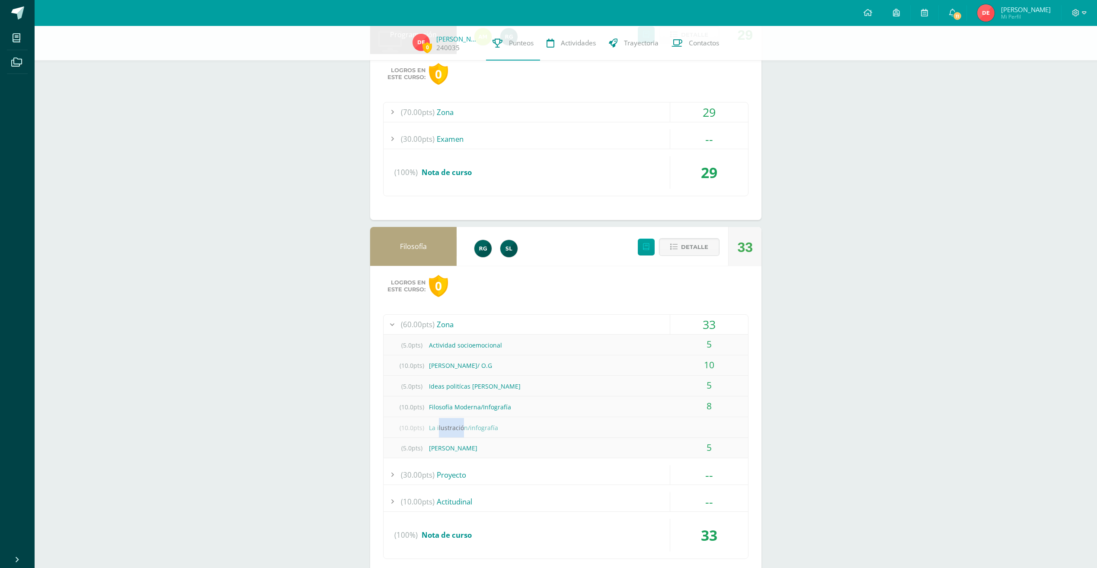
drag, startPoint x: 462, startPoint y: 428, endPoint x: 439, endPoint y: 429, distance: 22.9
click at [439, 429] on div "(10.0pts) La ilustración/infografía" at bounding box center [565, 427] width 364 height 19
drag, startPoint x: 439, startPoint y: 429, endPoint x: 416, endPoint y: 434, distance: 23.1
click at [416, 434] on span "(10.0pts)" at bounding box center [411, 427] width 35 height 19
click at [684, 321] on div "33" at bounding box center [709, 324] width 78 height 19
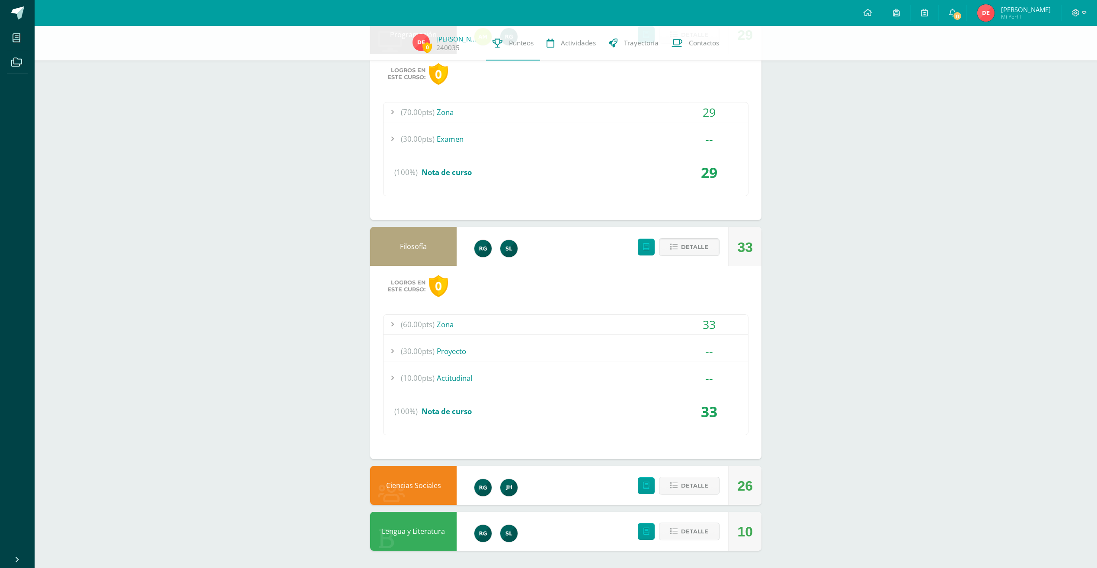
click at [710, 315] on div "33" at bounding box center [709, 324] width 78 height 19
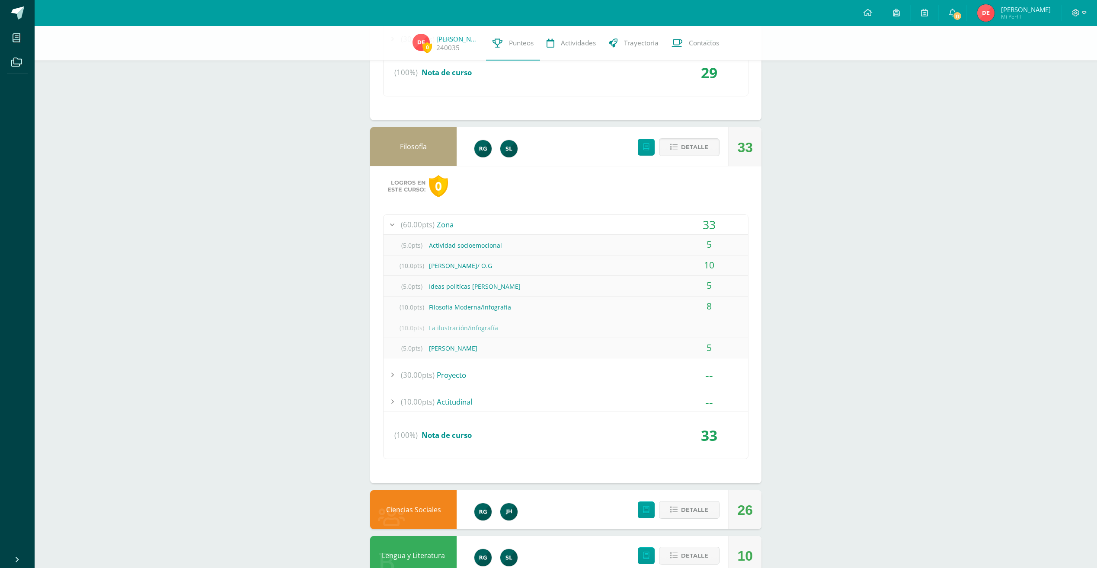
scroll to position [1913, 0]
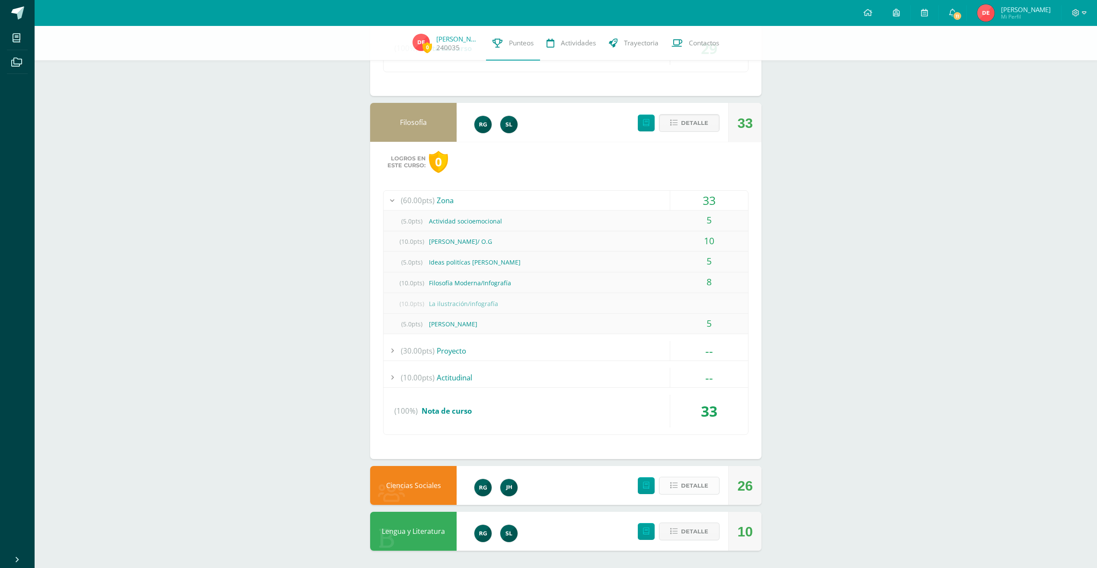
click at [699, 482] on span "Detalle" at bounding box center [694, 486] width 27 height 16
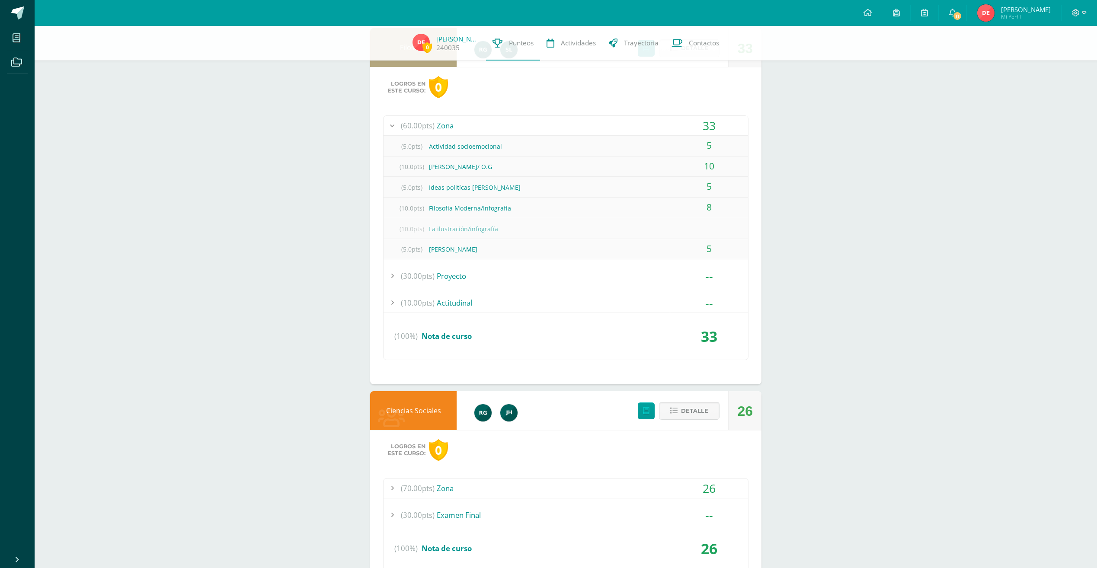
scroll to position [2000, 0]
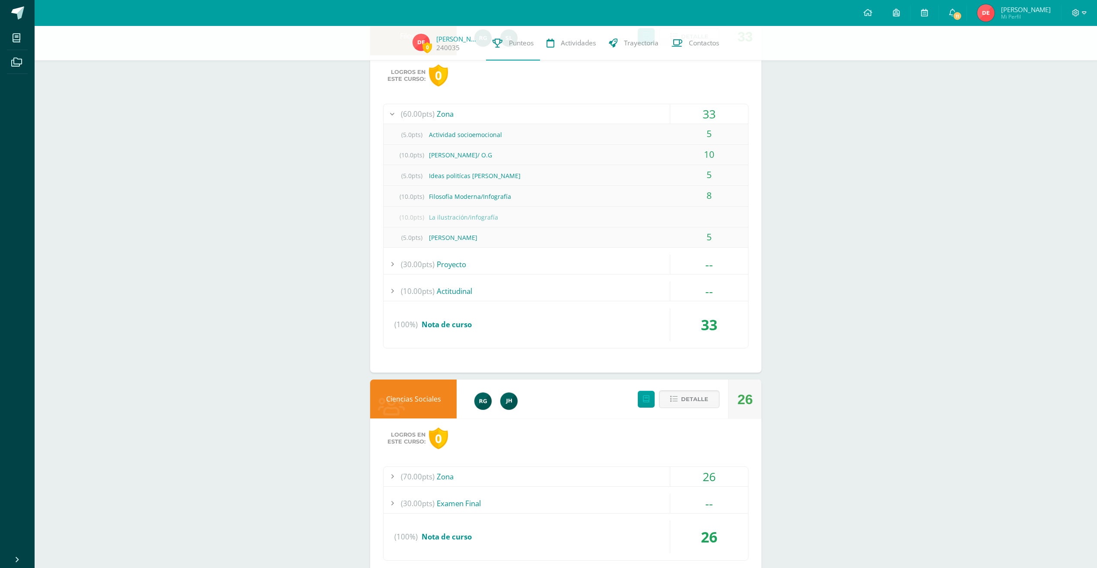
click at [422, 478] on span "(70.00pts)" at bounding box center [418, 476] width 34 height 19
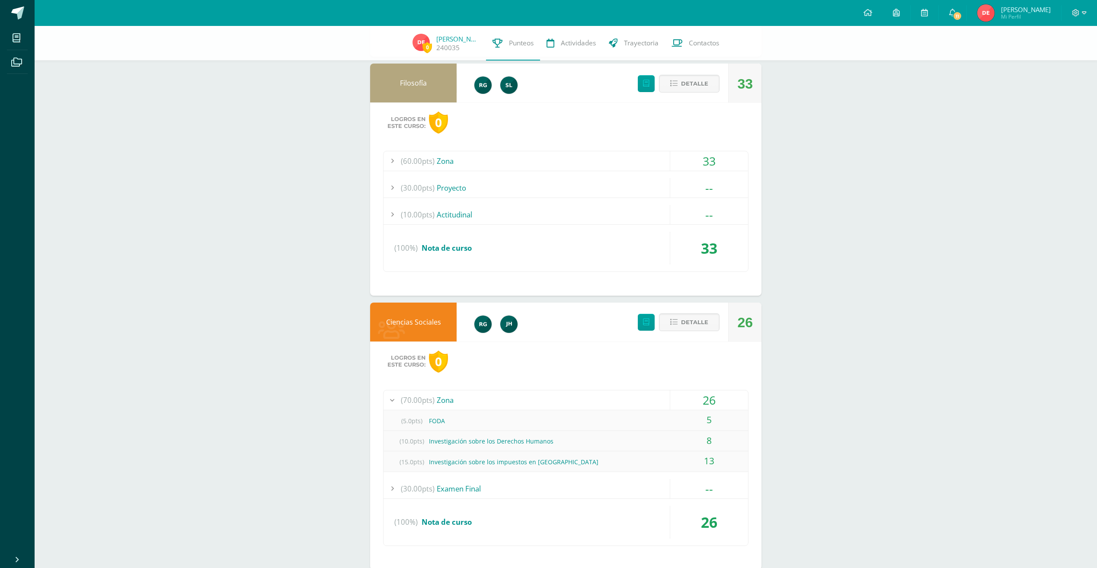
scroll to position [1870, 0]
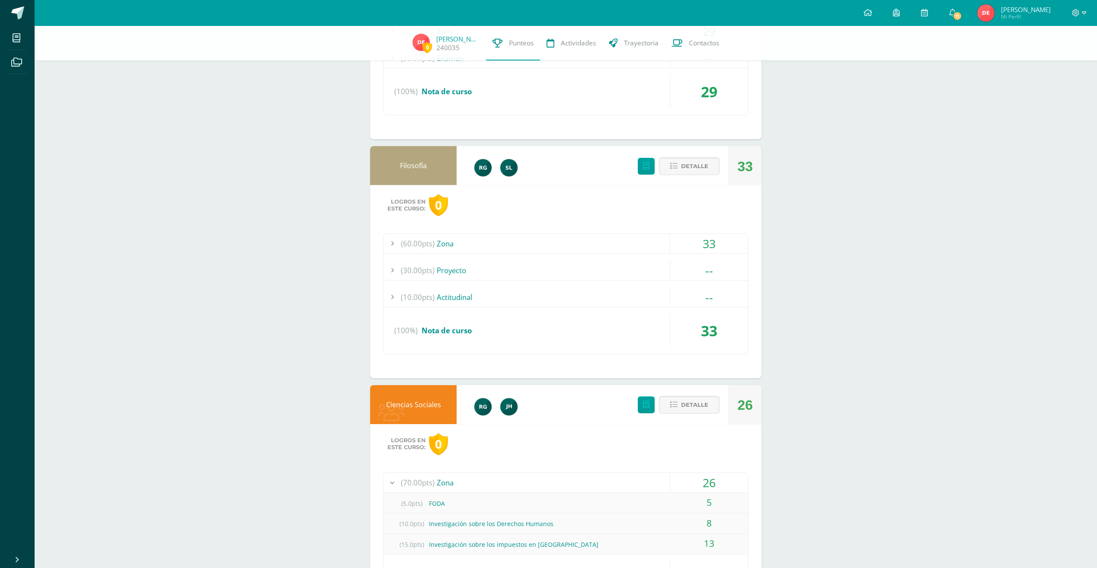
click at [432, 244] on span "(60.00pts)" at bounding box center [418, 243] width 34 height 19
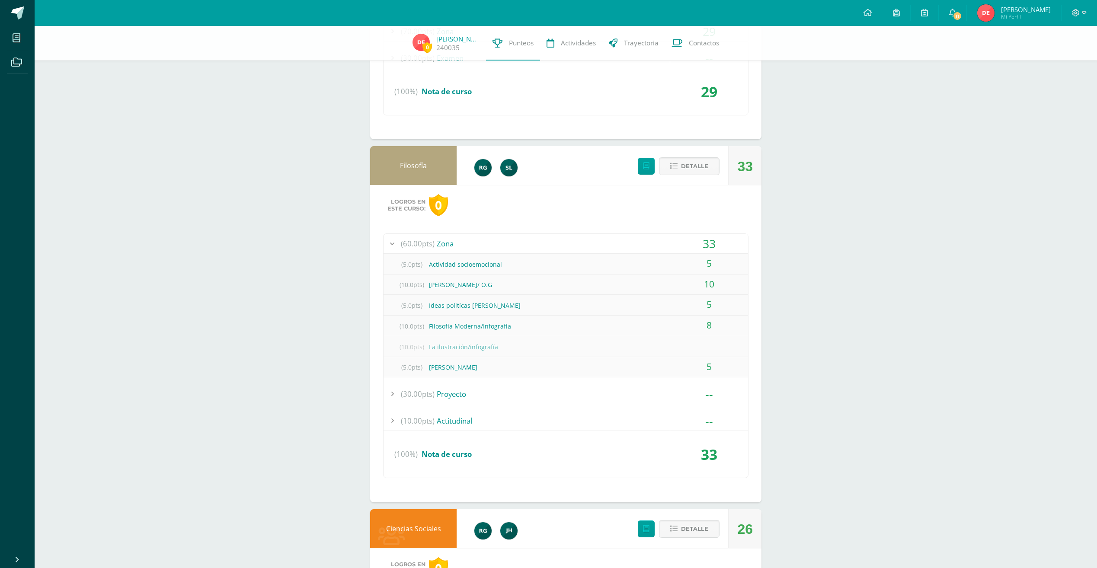
click at [433, 244] on span "(60.00pts)" at bounding box center [418, 243] width 34 height 19
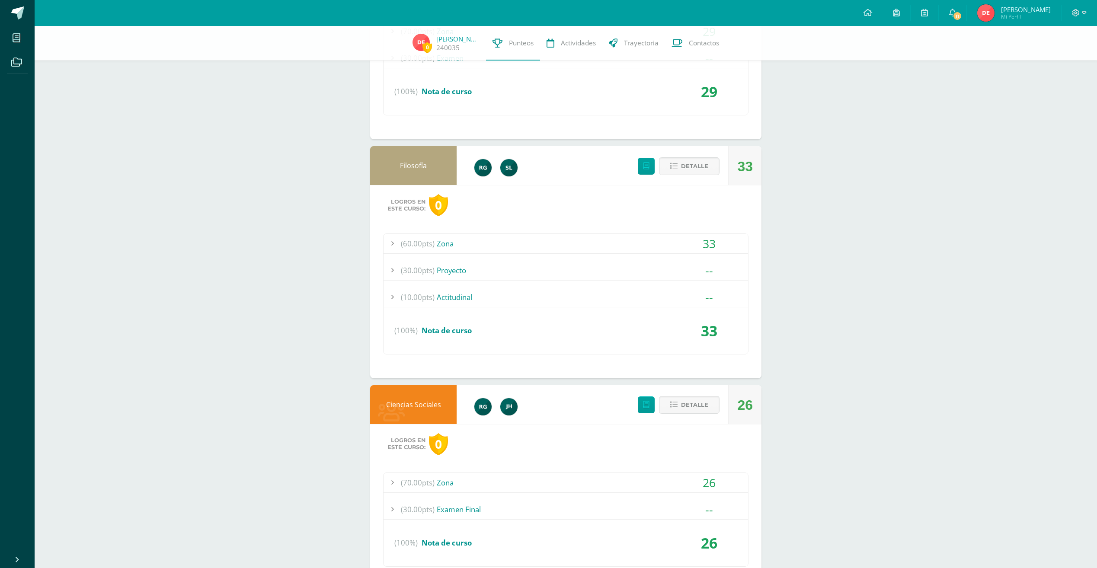
click at [409, 243] on span "(60.00pts)" at bounding box center [418, 243] width 34 height 19
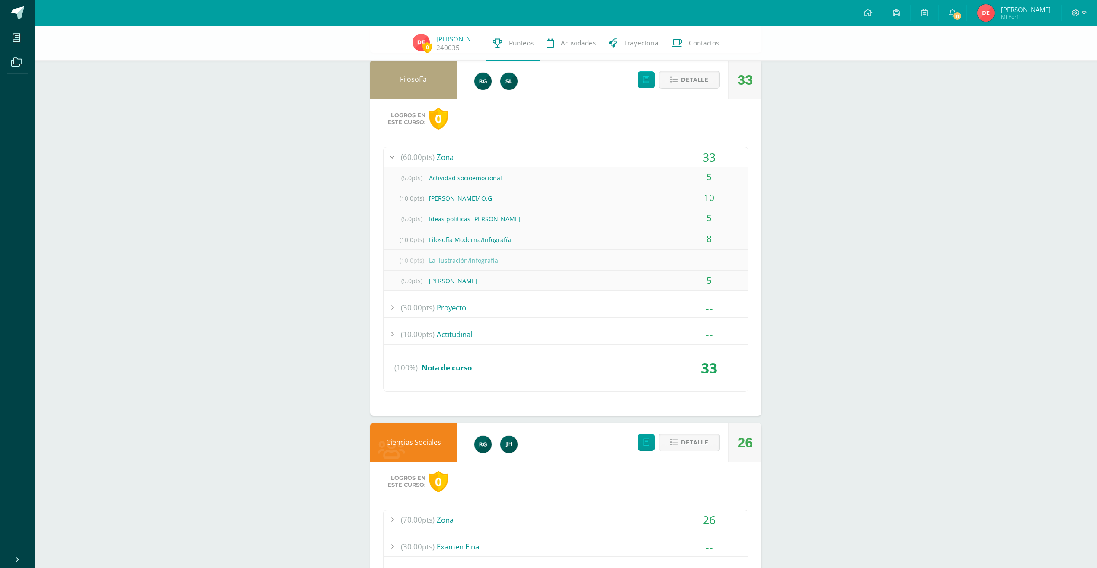
scroll to position [2080, 0]
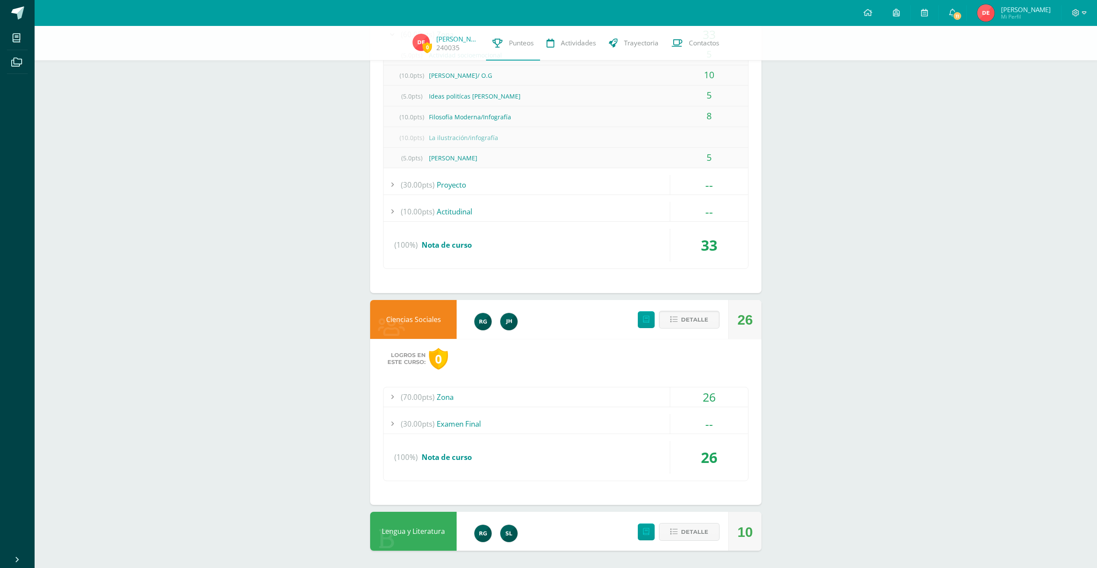
click at [437, 396] on div "(70.00pts) Zona" at bounding box center [565, 396] width 364 height 19
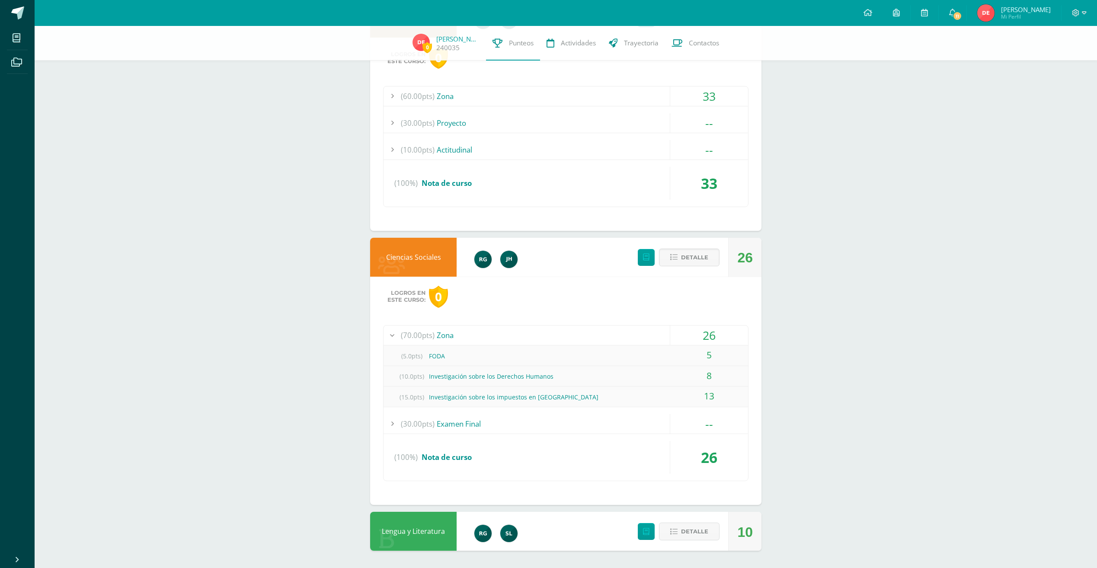
scroll to position [2018, 0]
click at [703, 531] on span "Detalle" at bounding box center [694, 532] width 27 height 16
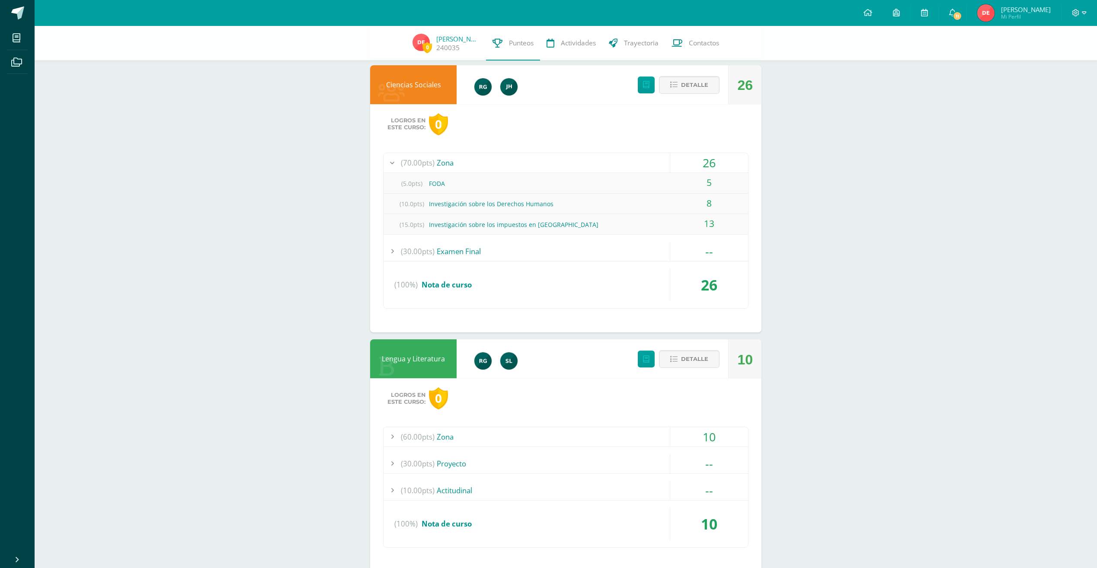
scroll to position [2191, 0]
click at [420, 441] on span "(60.00pts)" at bounding box center [418, 436] width 34 height 19
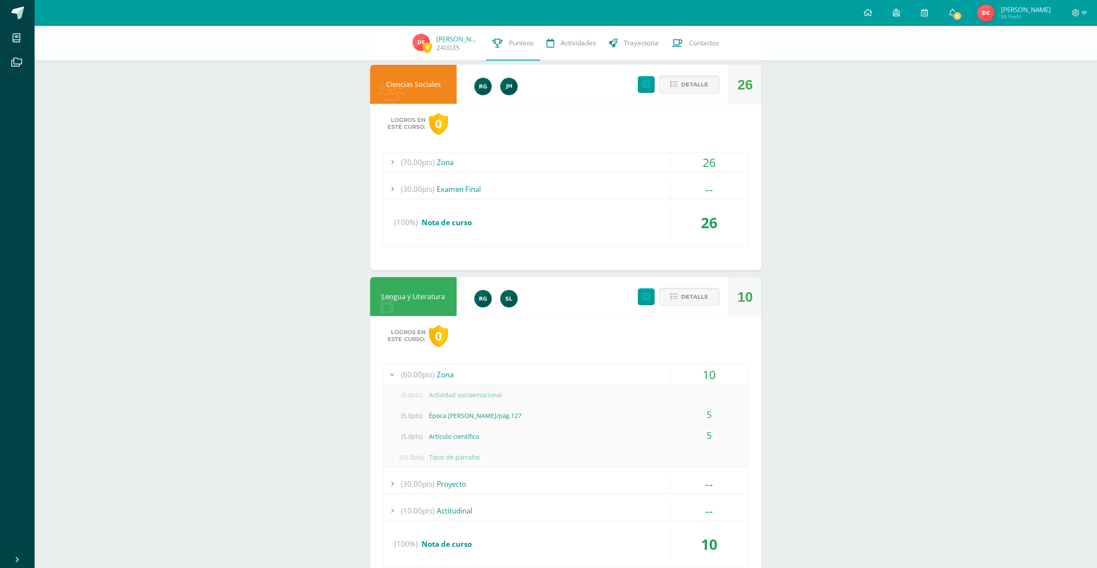
click at [697, 397] on div "(5.0pts) Actividad socioemocional" at bounding box center [565, 394] width 364 height 19
click at [449, 371] on div "(60.00pts) Zona" at bounding box center [565, 374] width 364 height 19
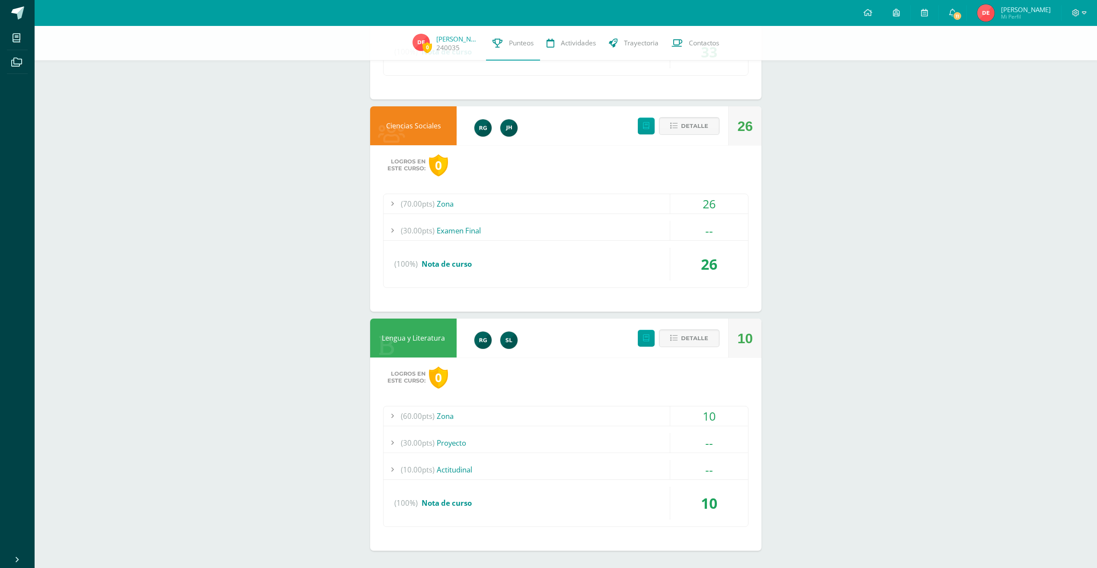
click at [435, 418] on div "(60.00pts) Zona" at bounding box center [565, 415] width 364 height 19
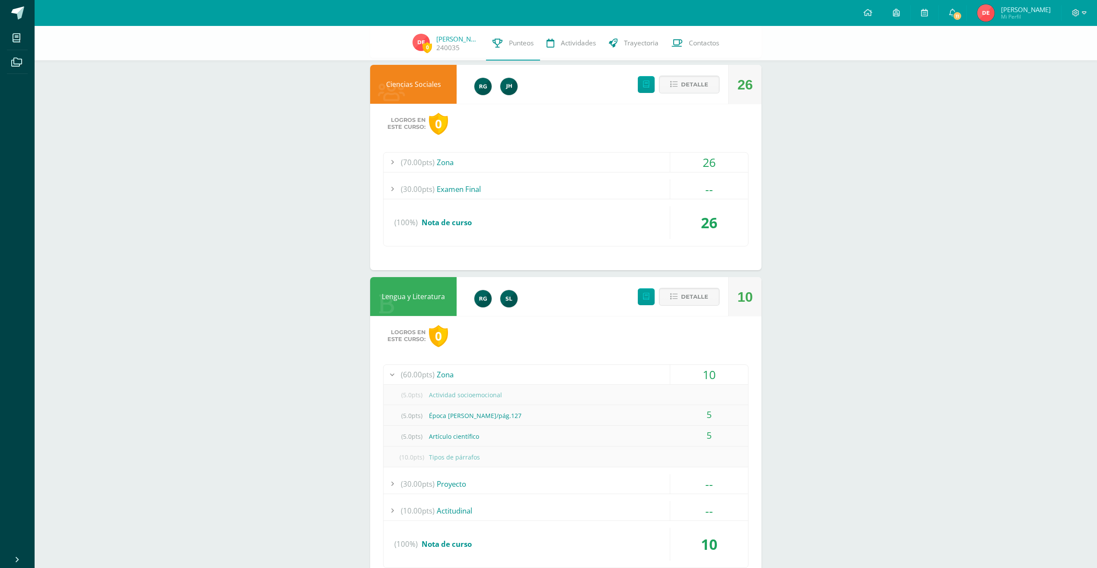
click at [447, 399] on div "(5.0pts) Actividad socioemocional" at bounding box center [565, 394] width 364 height 19
click at [409, 399] on span "(5.0pts)" at bounding box center [411, 394] width 35 height 19
click at [463, 391] on div "(5.0pts) Actividad socioemocional" at bounding box center [565, 394] width 364 height 19
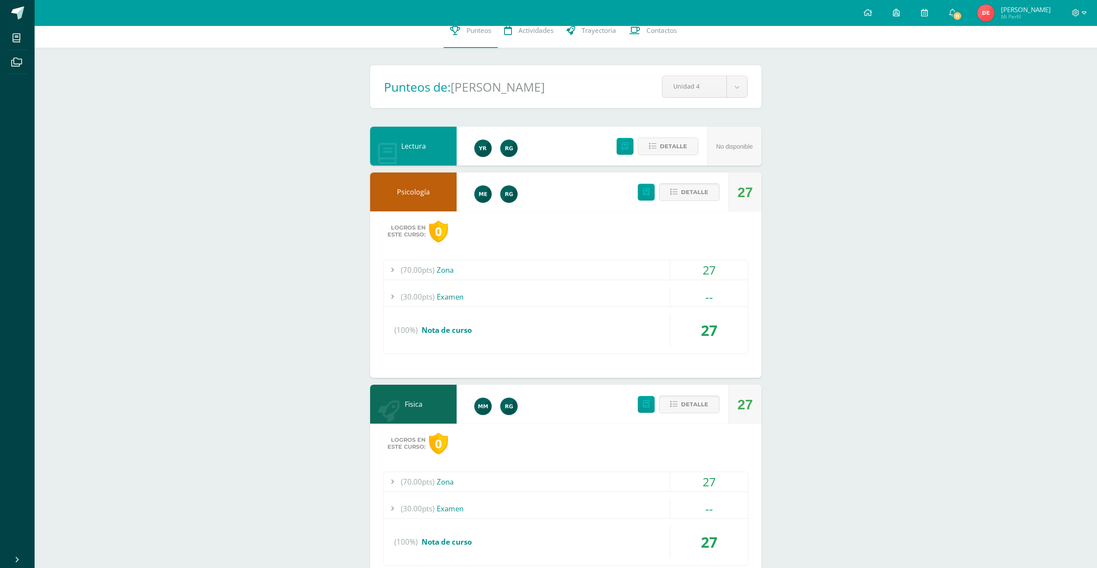
scroll to position [0, 0]
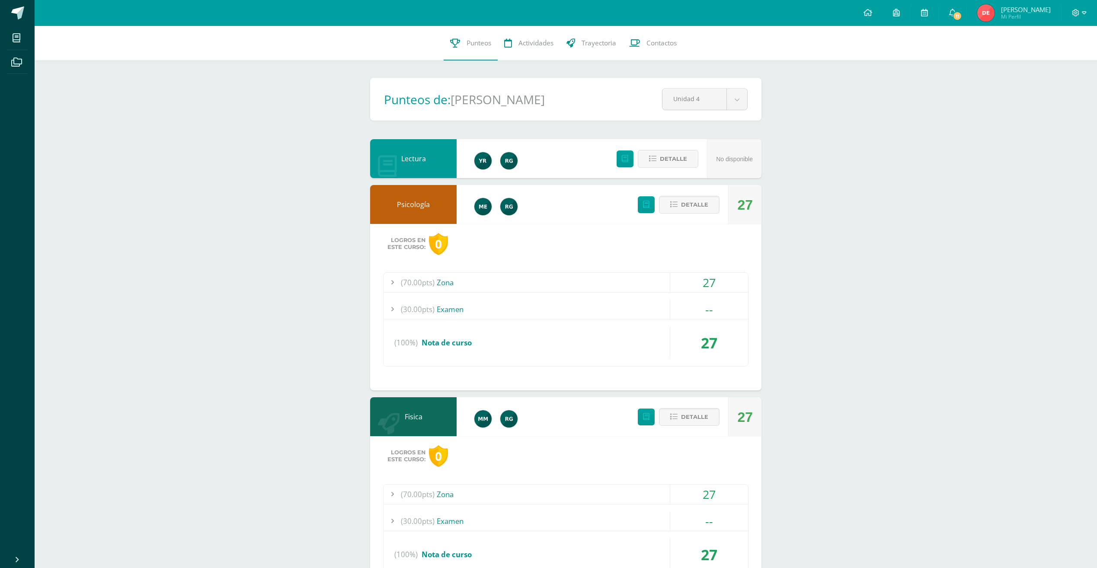
click at [420, 281] on span "(70.00pts)" at bounding box center [418, 282] width 34 height 19
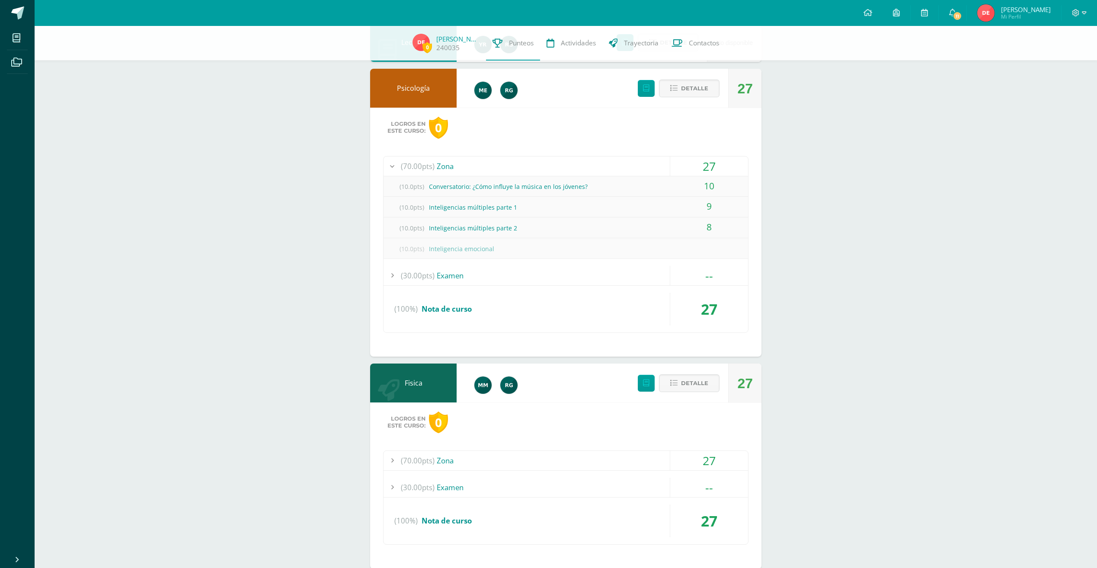
scroll to position [216, 0]
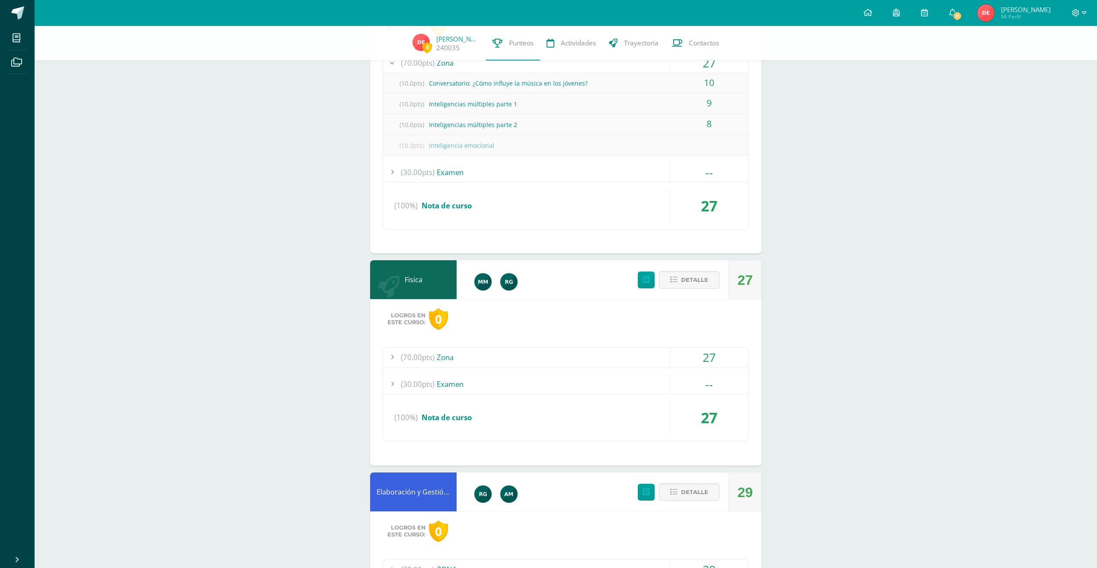
click at [442, 360] on div "(70.00pts) Zona" at bounding box center [565, 357] width 364 height 19
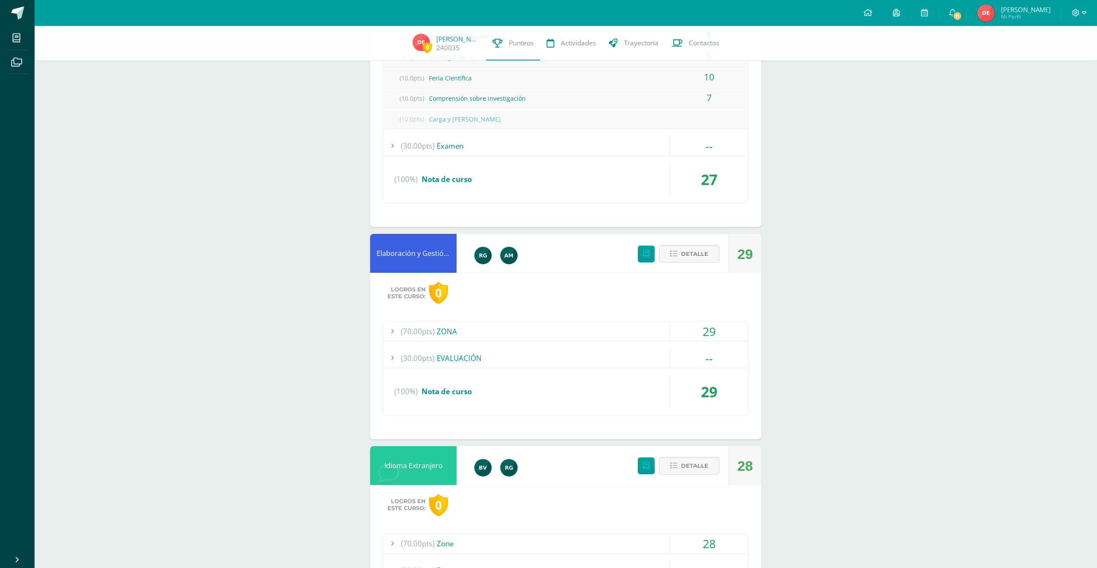
scroll to position [476, 0]
click at [428, 329] on span "(70.00pts)" at bounding box center [418, 330] width 34 height 19
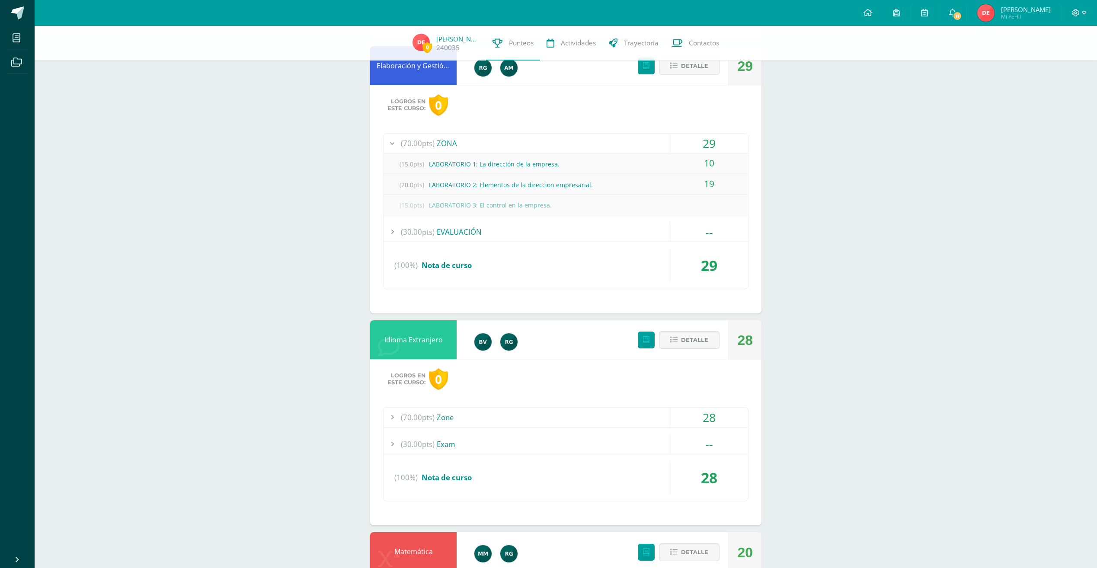
scroll to position [605, 0]
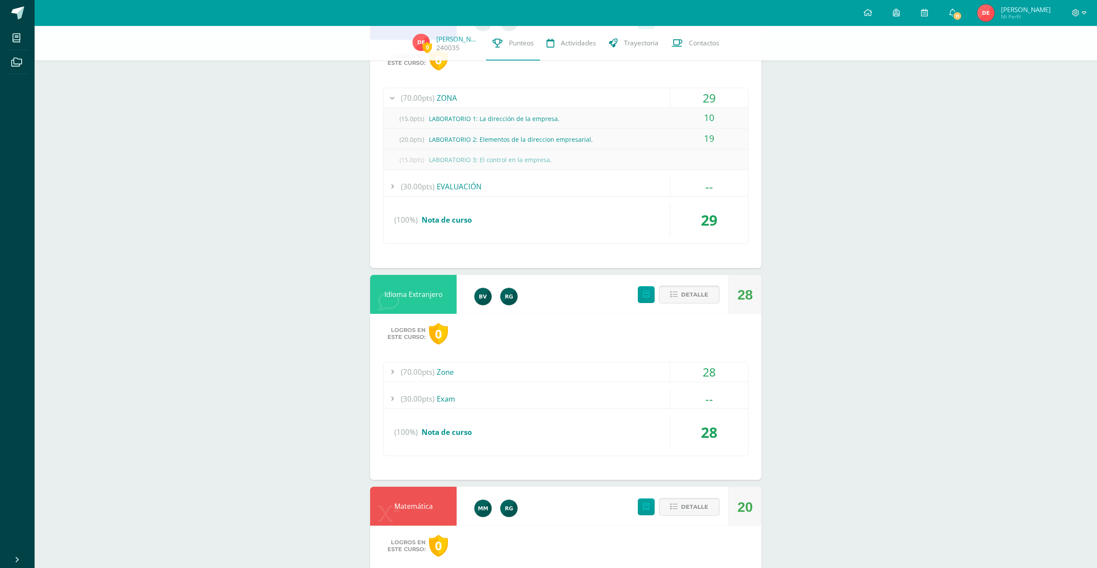
click at [677, 292] on icon at bounding box center [673, 294] width 7 height 7
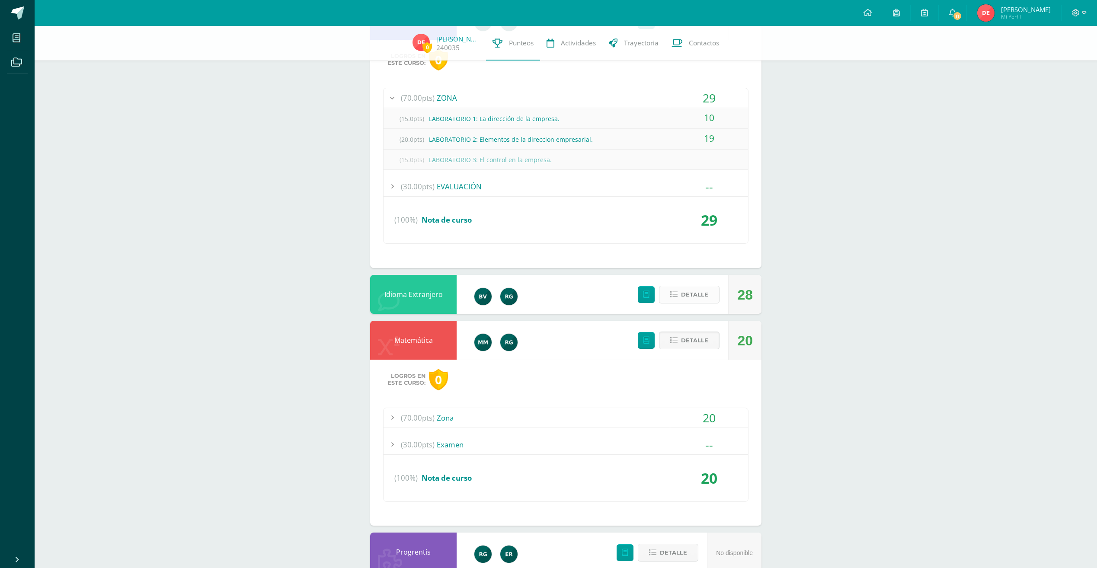
click at [677, 292] on icon at bounding box center [673, 294] width 7 height 7
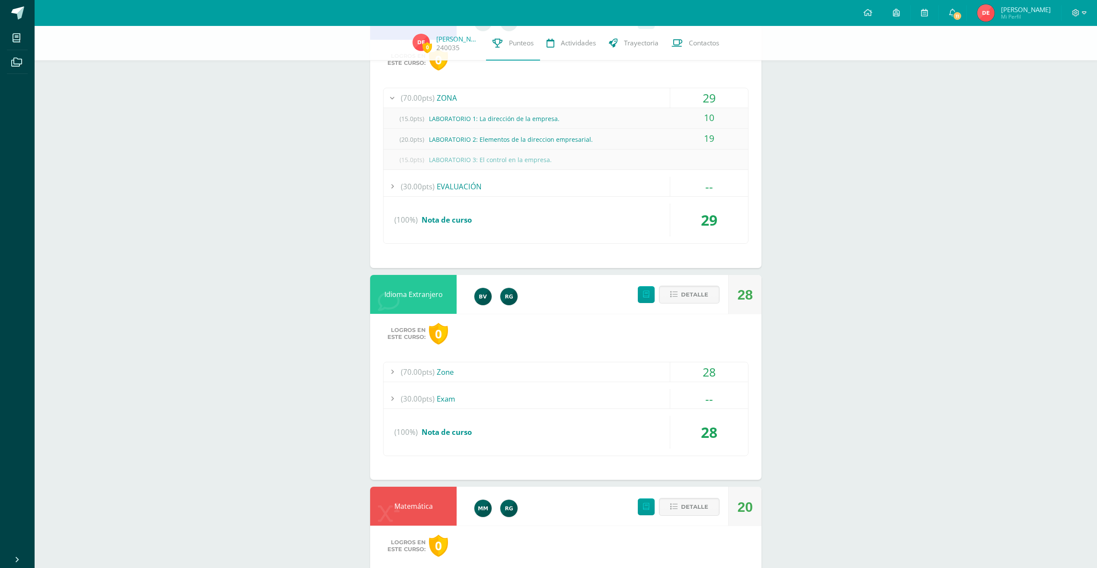
click at [429, 375] on span "(70.00pts)" at bounding box center [418, 371] width 34 height 19
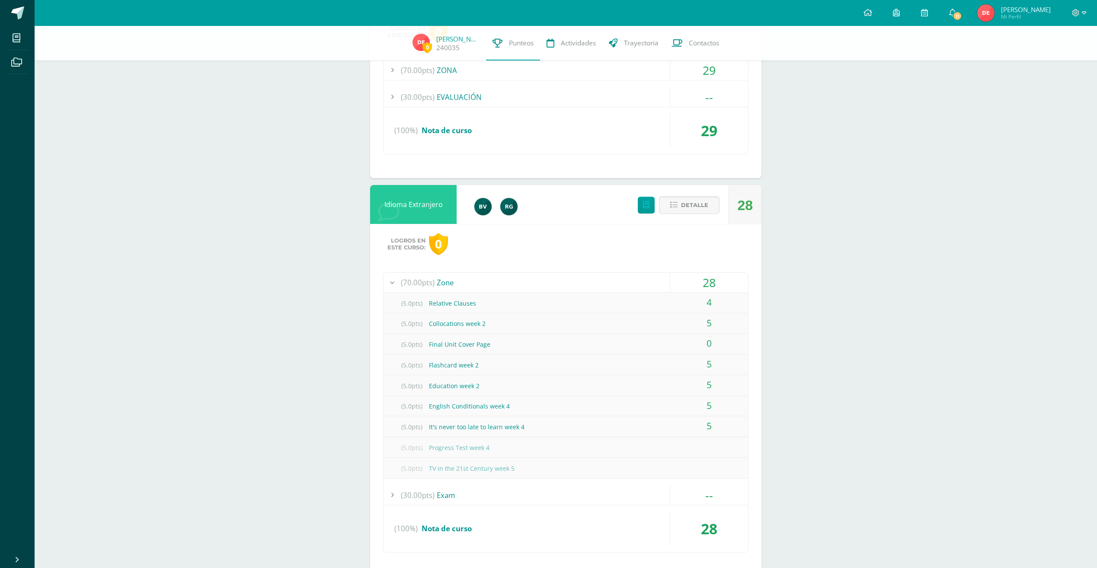
scroll to position [648, 0]
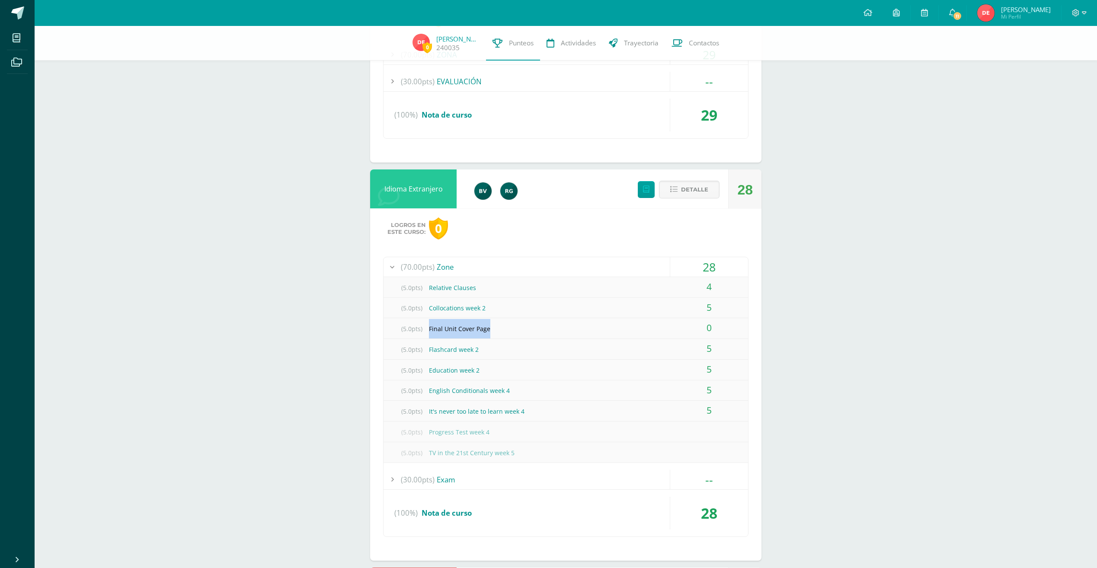
drag, startPoint x: 481, startPoint y: 326, endPoint x: 425, endPoint y: 330, distance: 56.4
click at [425, 330] on div "(5.0pts) Final Unit Cover Page" at bounding box center [565, 328] width 364 height 19
drag, startPoint x: 425, startPoint y: 330, endPoint x: 344, endPoint y: 351, distance: 84.0
click at [705, 191] on span "Detalle" at bounding box center [694, 190] width 27 height 16
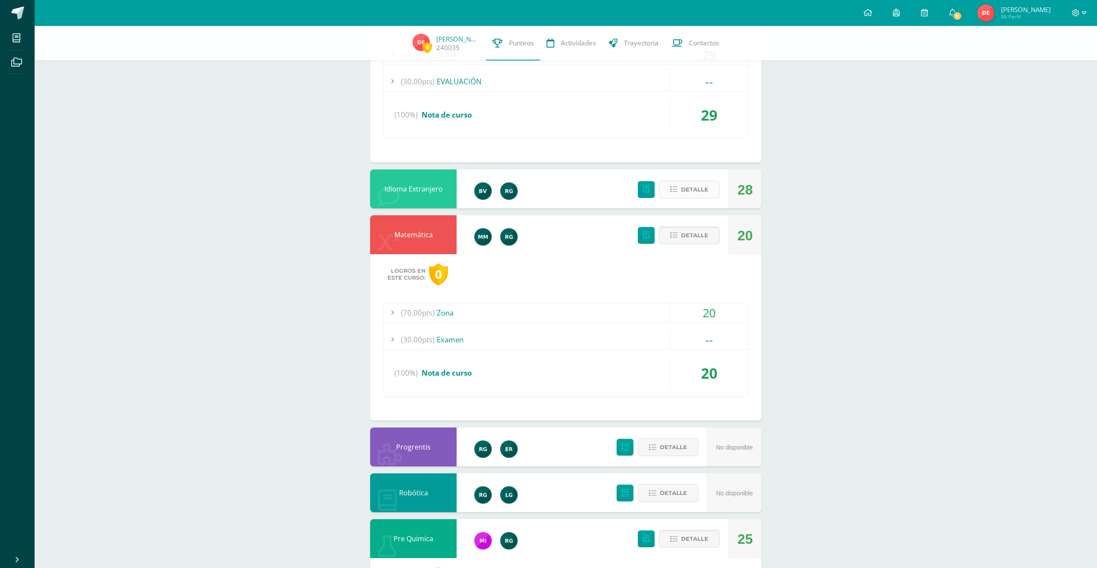
click at [705, 191] on span "Detalle" at bounding box center [694, 190] width 27 height 16
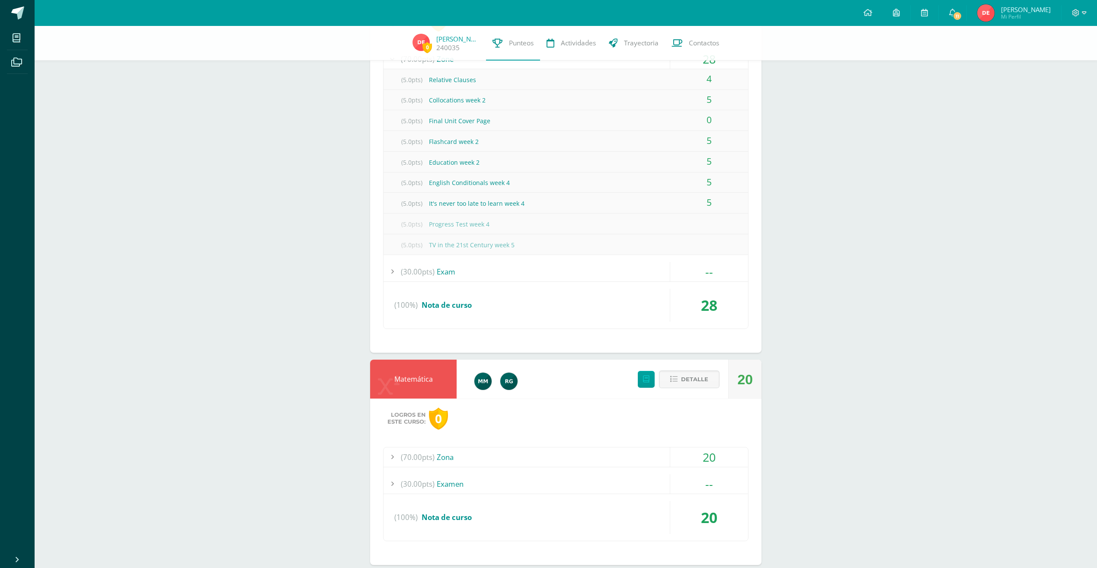
scroll to position [908, 0]
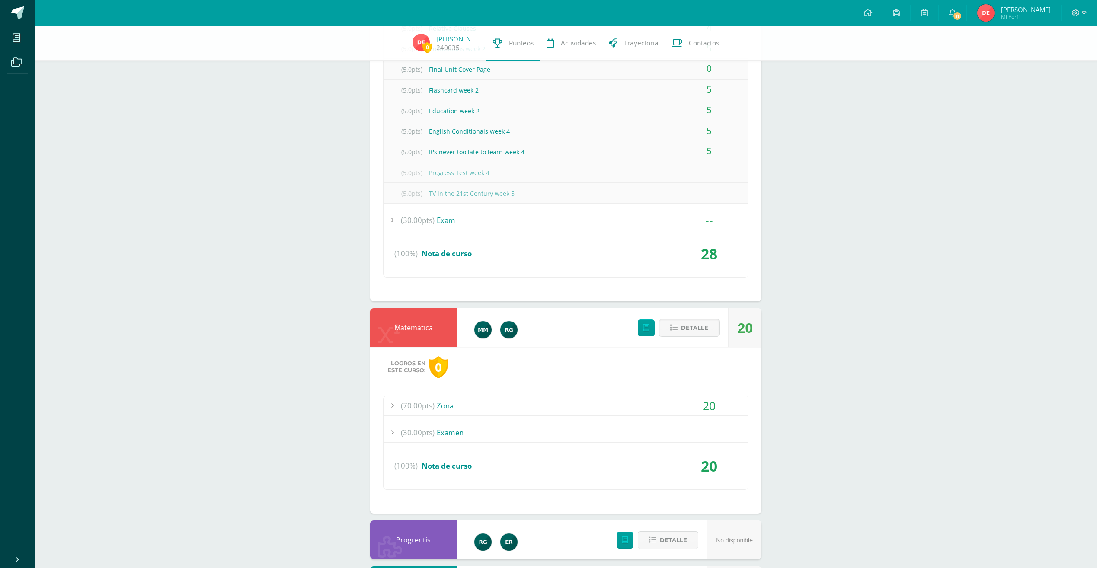
click at [420, 400] on span "(70.00pts)" at bounding box center [418, 405] width 34 height 19
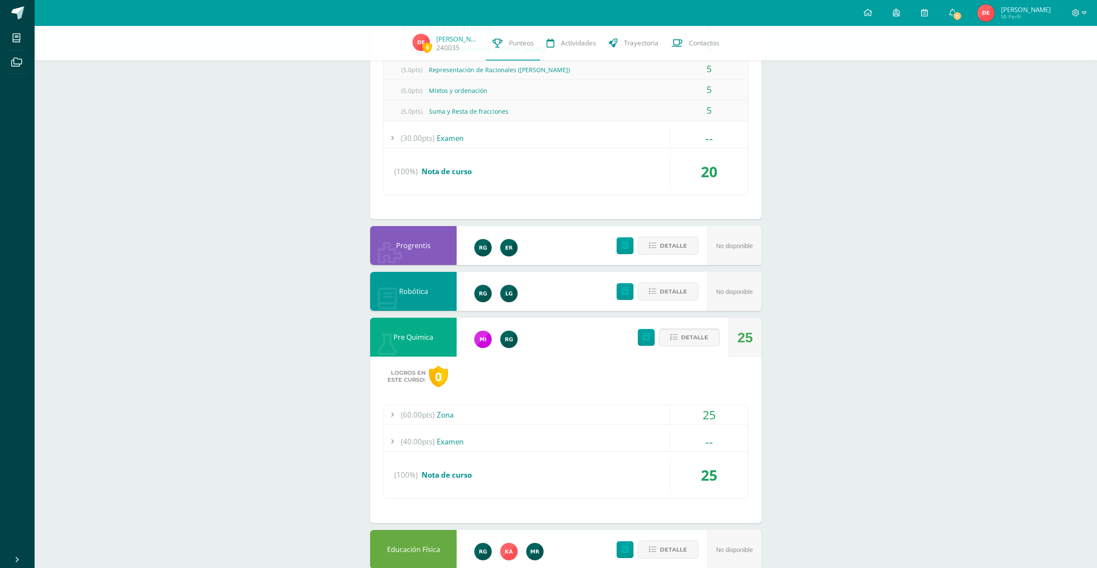
scroll to position [1124, 0]
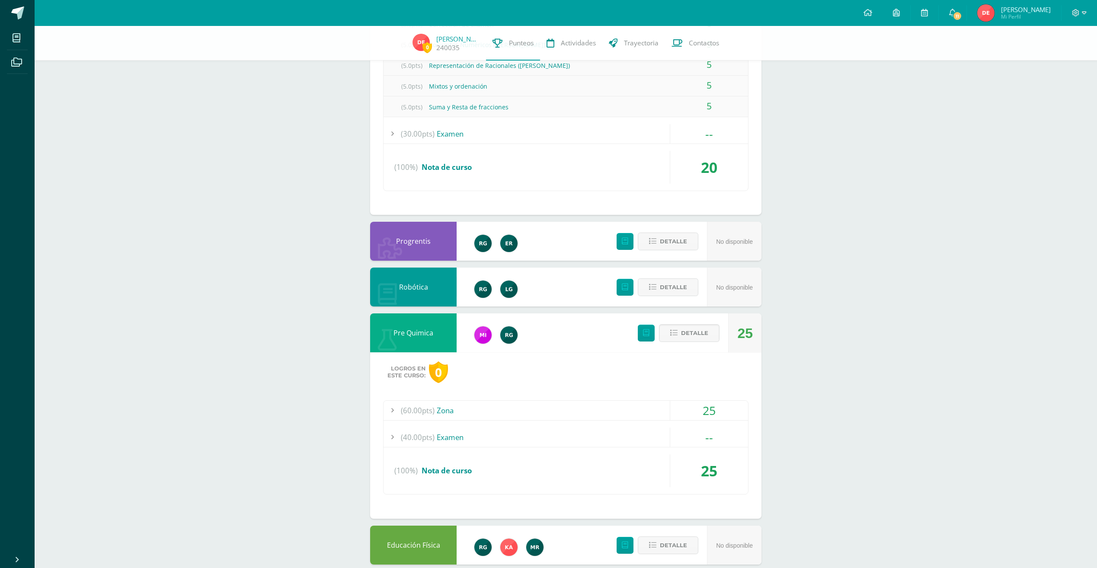
click at [432, 409] on span "(60.00pts)" at bounding box center [418, 410] width 34 height 19
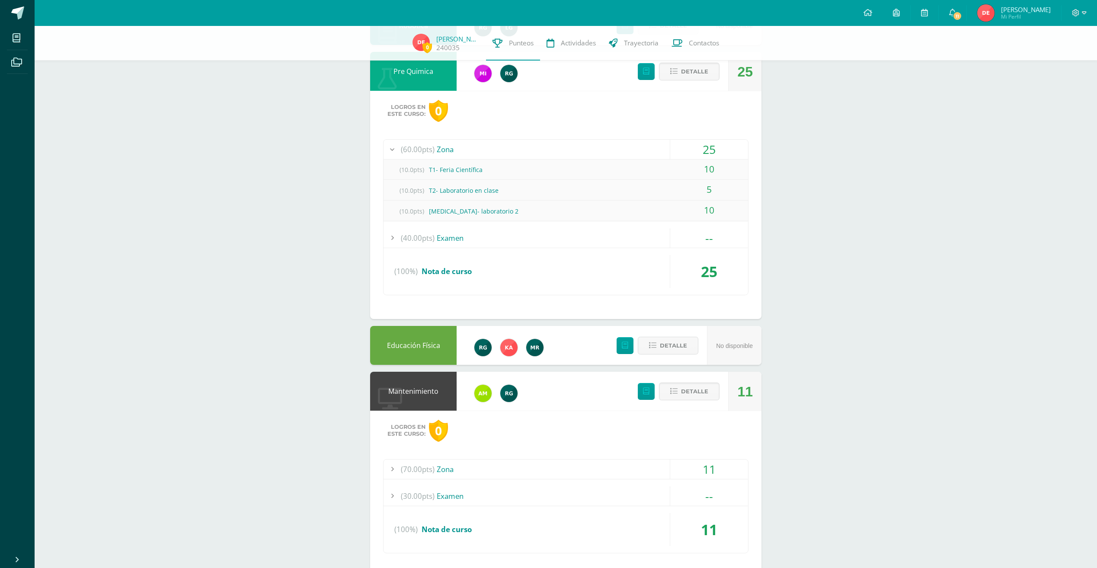
scroll to position [1297, 0]
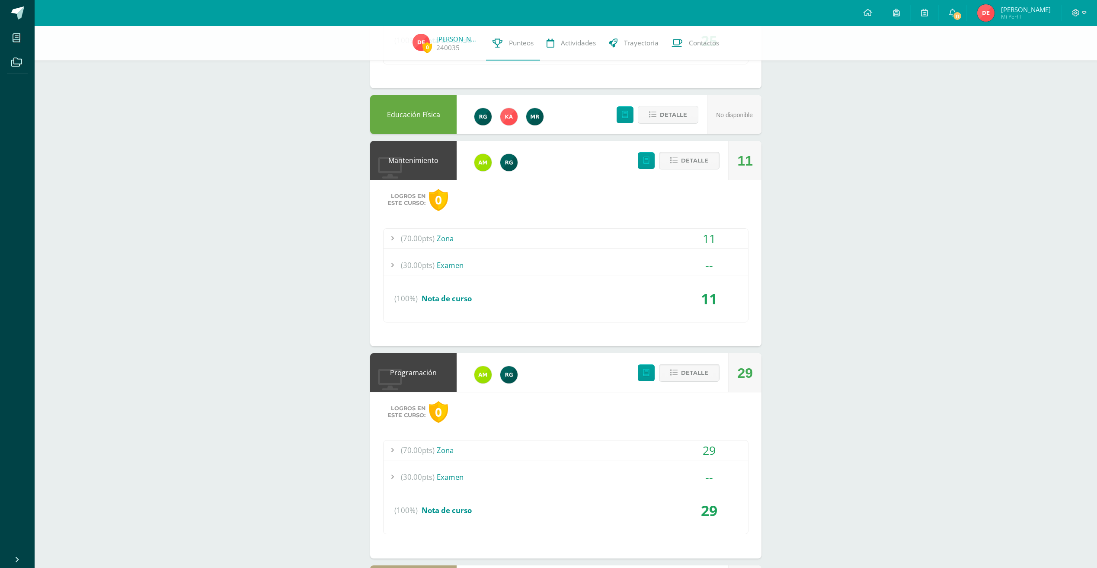
click at [420, 236] on span "(70.00pts)" at bounding box center [418, 238] width 34 height 19
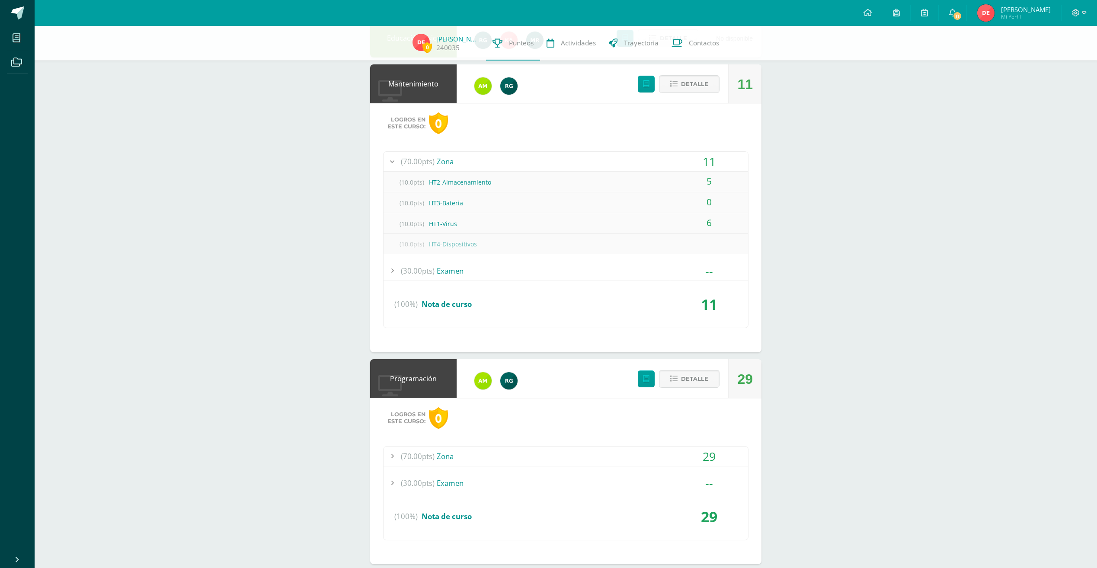
scroll to position [1624, 0]
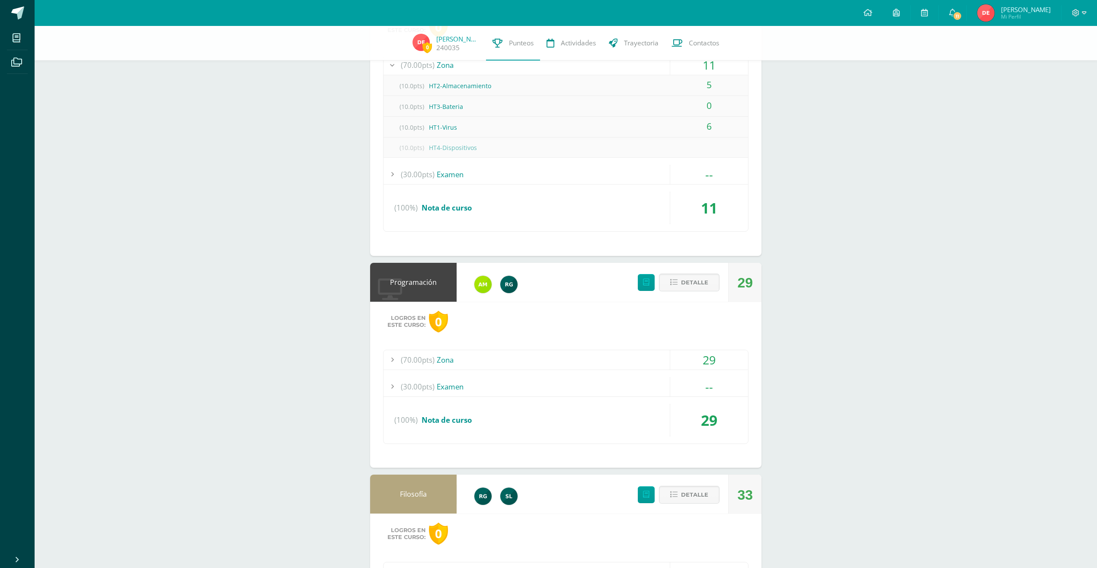
click at [437, 360] on div "(70.00pts) Zona" at bounding box center [565, 359] width 364 height 19
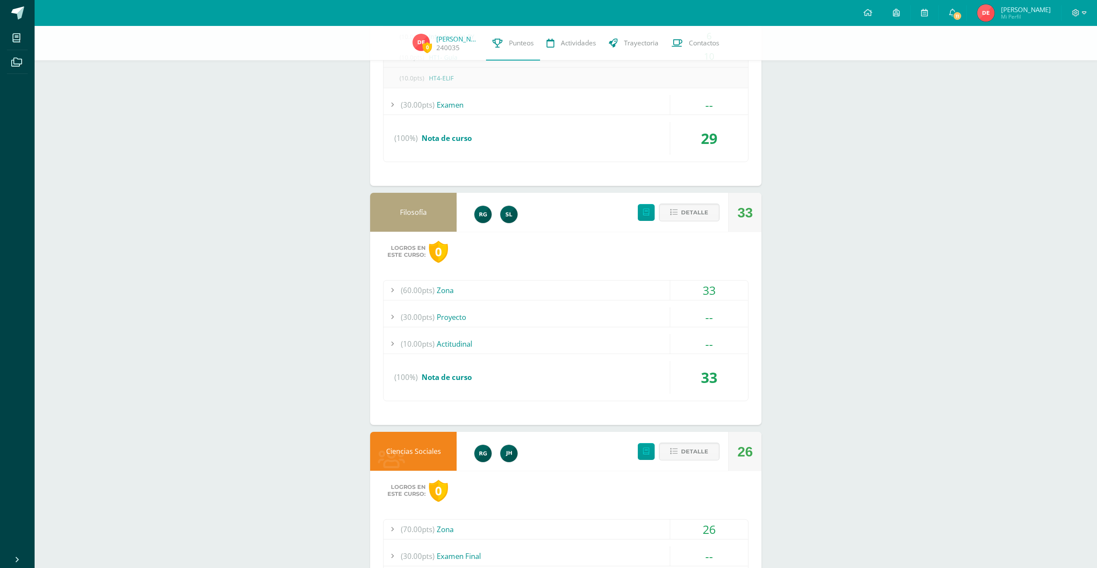
click at [439, 294] on div "(60.00pts) Zona" at bounding box center [565, 290] width 364 height 19
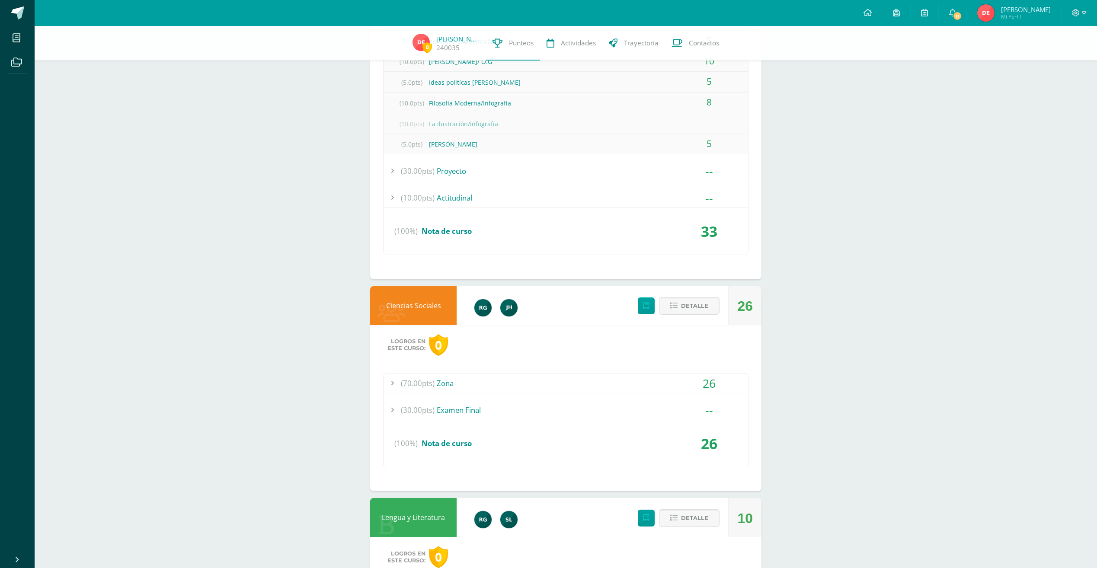
scroll to position [2099, 0]
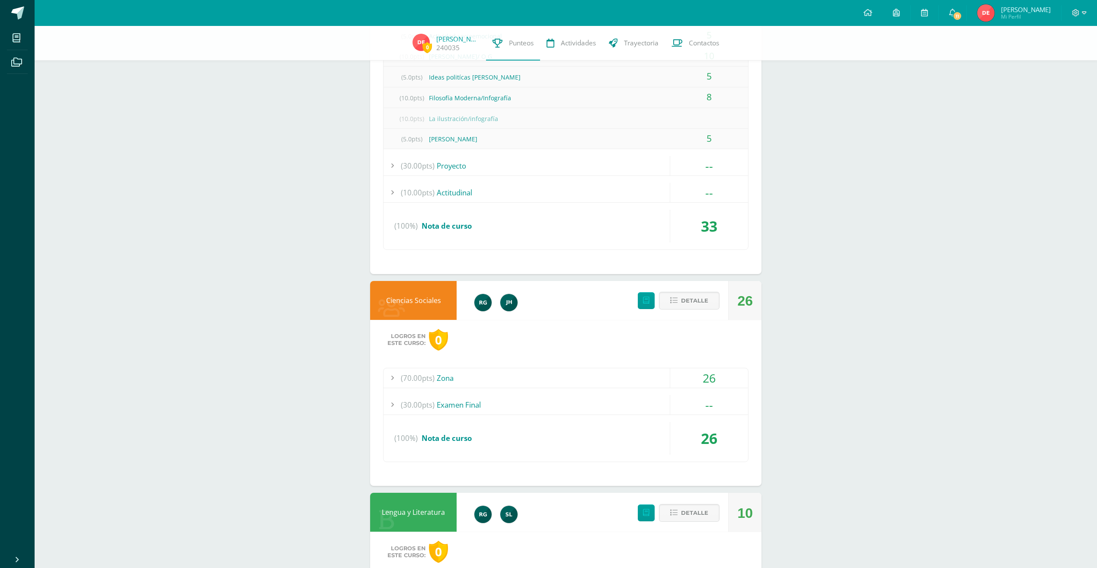
click at [441, 379] on div "(70.00pts) Zona" at bounding box center [565, 377] width 364 height 19
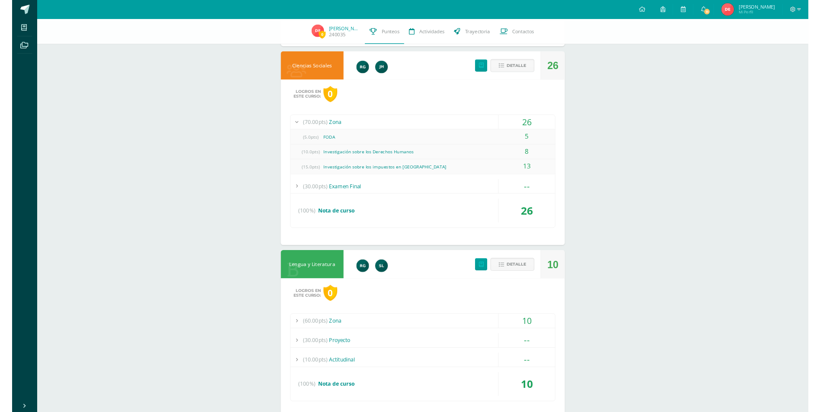
scroll to position [2211, 0]
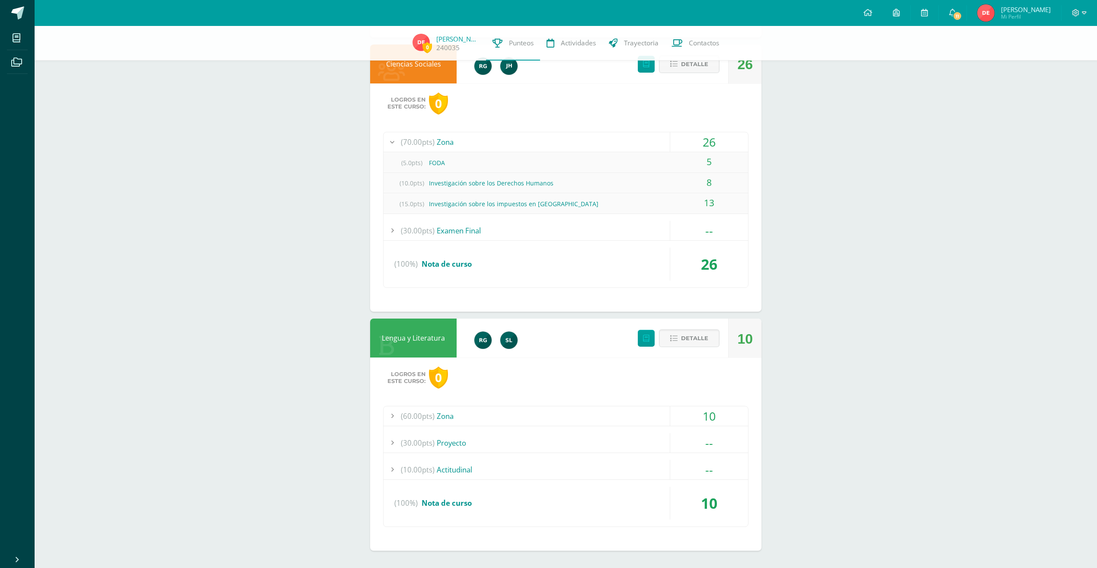
click at [421, 415] on span "(60.00pts)" at bounding box center [418, 415] width 34 height 19
